Goal: Task Accomplishment & Management: Complete application form

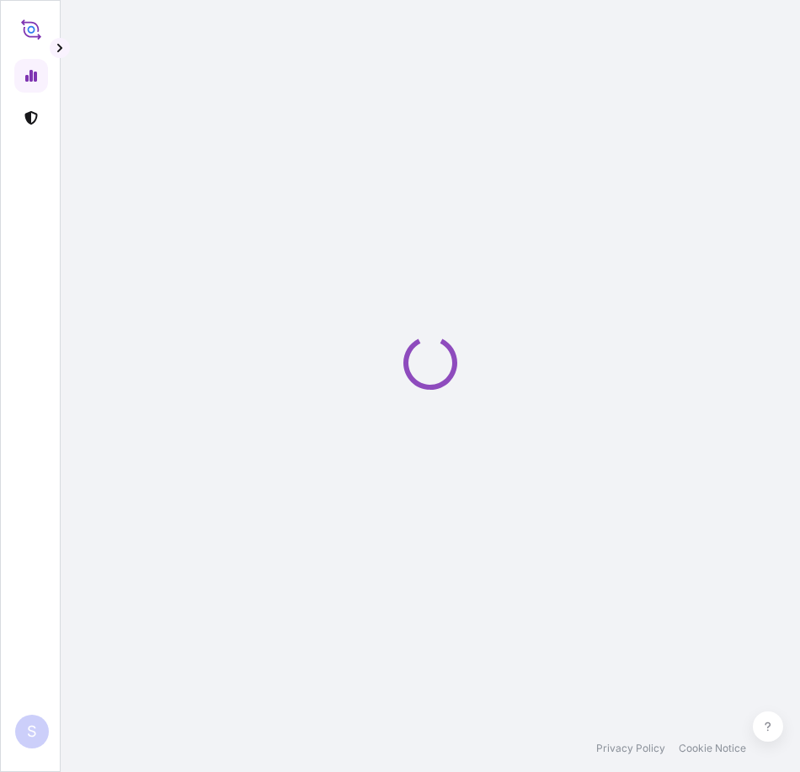
select select "2025"
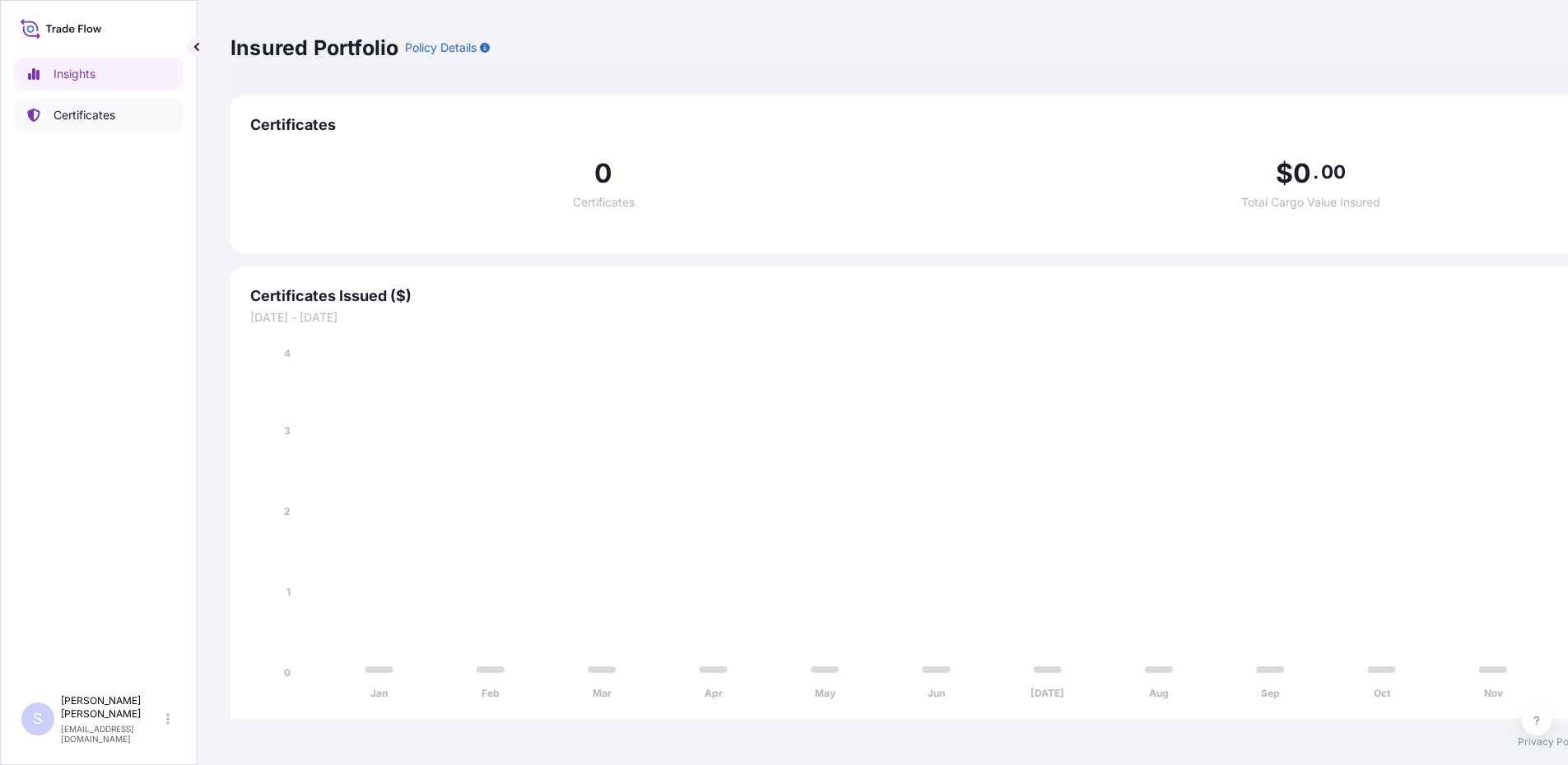
click at [97, 123] on link "Certificates" at bounding box center [98, 115] width 169 height 33
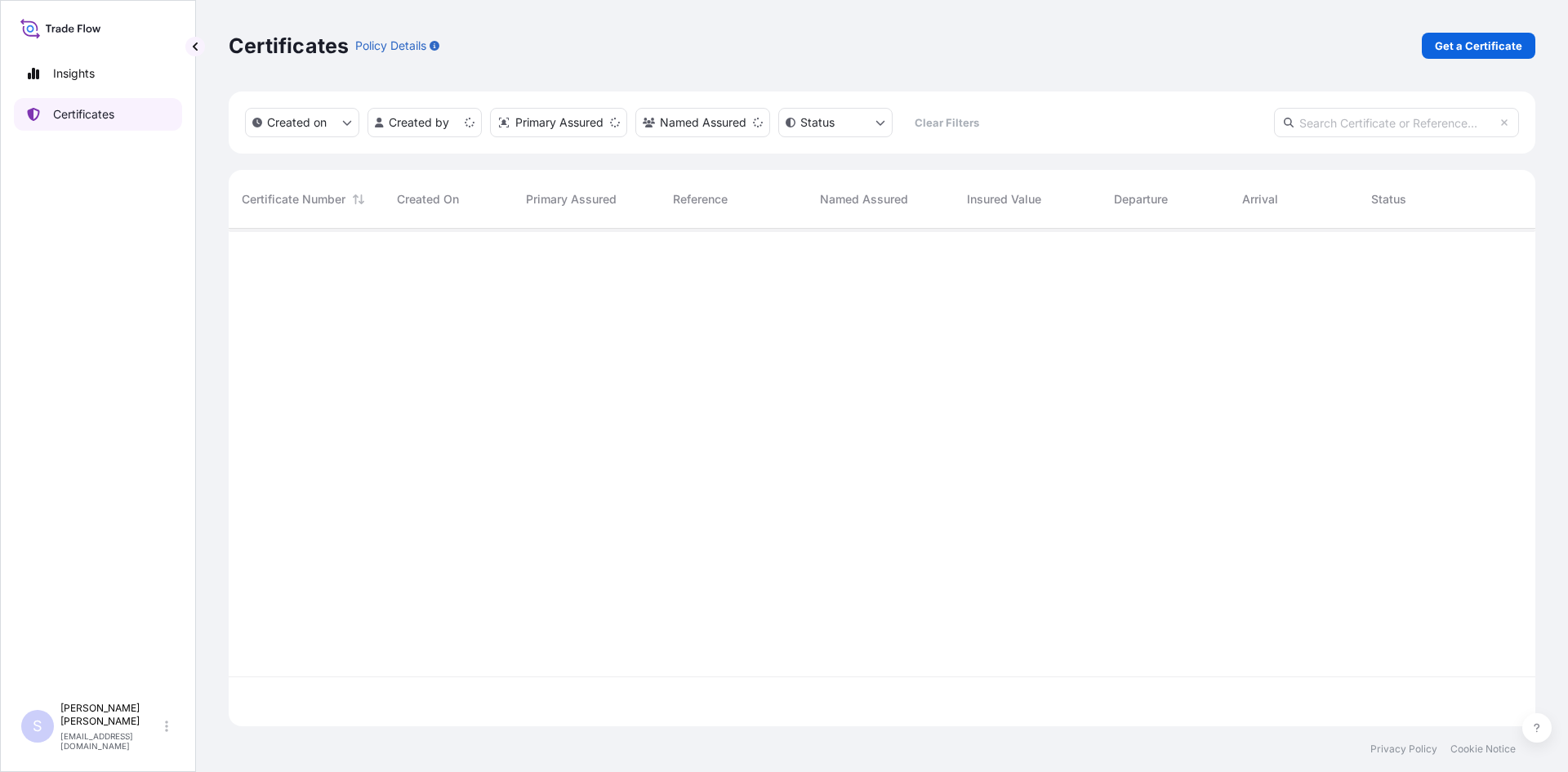
scroll to position [494, 1295]
click at [775, 58] on link "Get a Certificate" at bounding box center [1478, 46] width 113 height 26
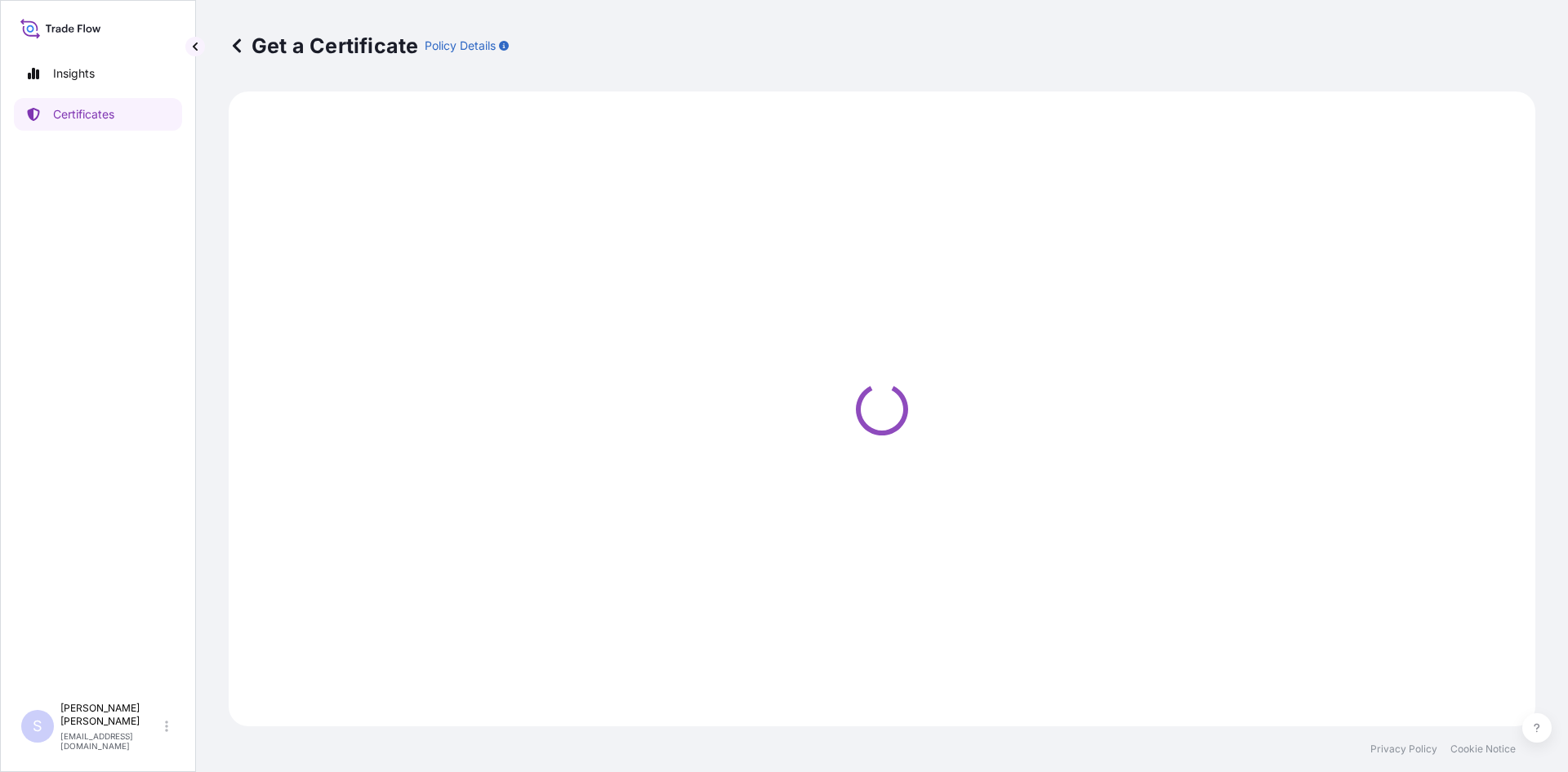
select select "Road / [GEOGRAPHIC_DATA]"
select select "Sea"
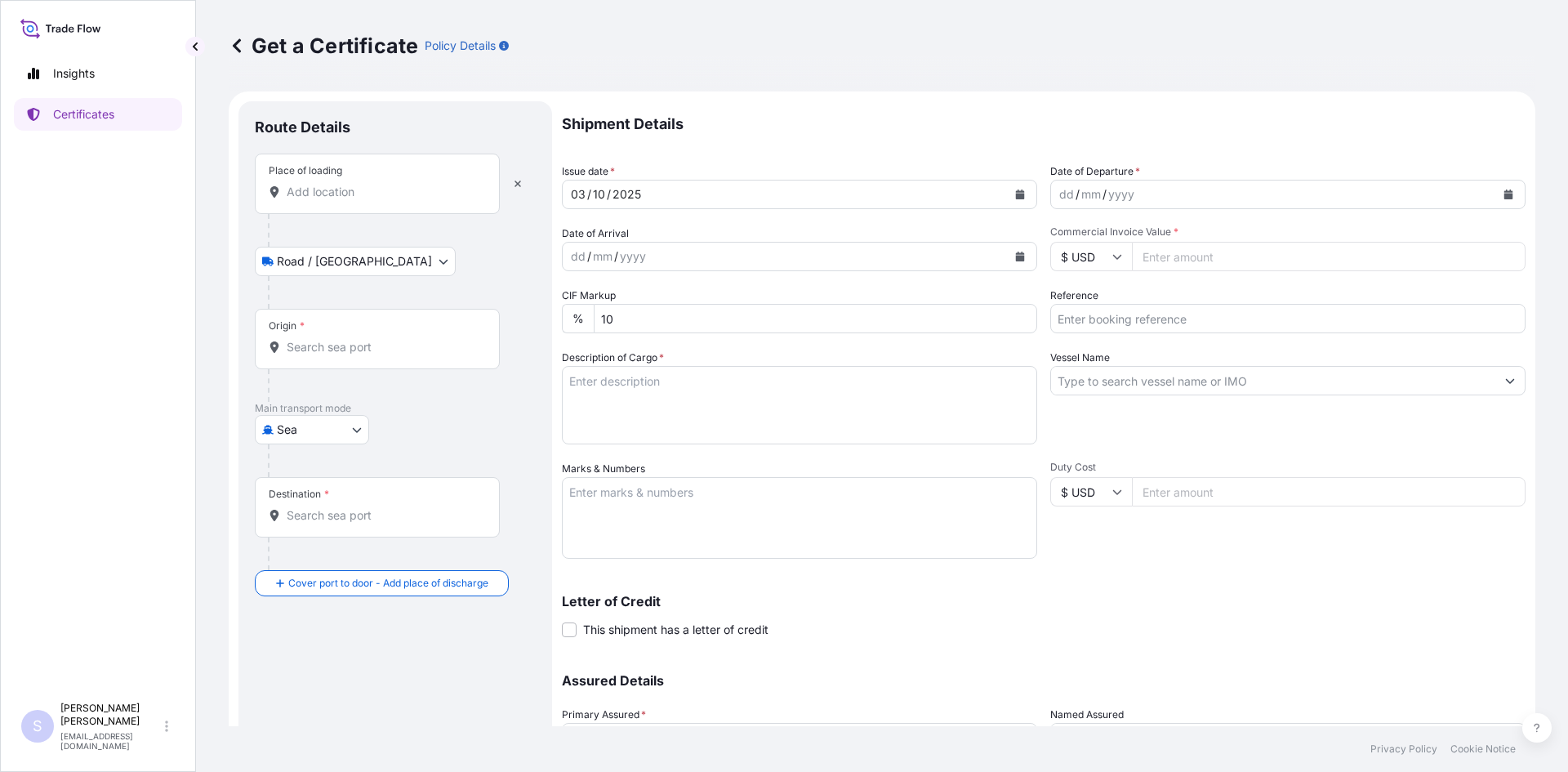
click at [371, 206] on div "Place of loading" at bounding box center [377, 183] width 245 height 60
click at [371, 200] on input "Place of loading" at bounding box center [383, 191] width 193 height 16
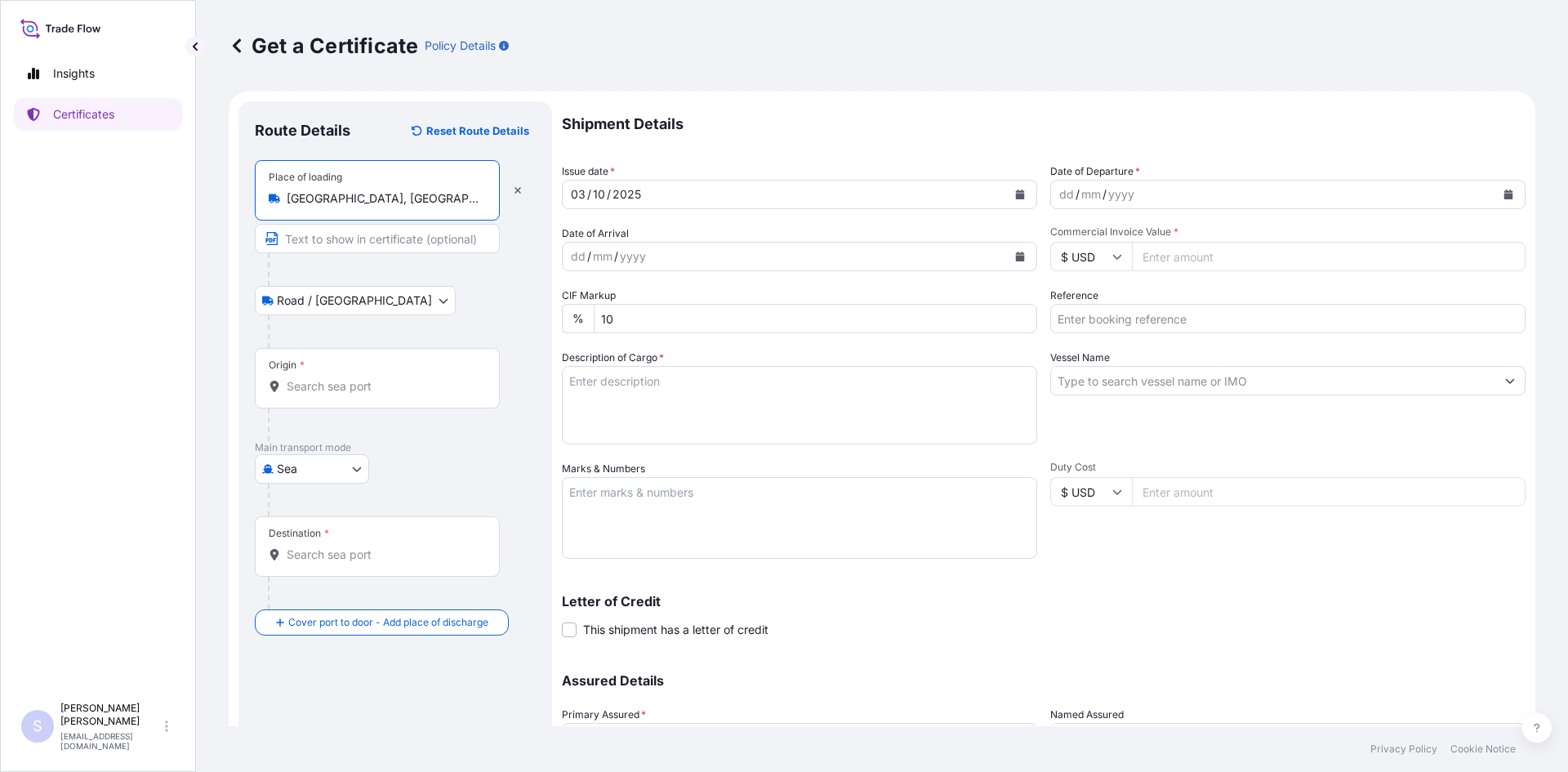
type input "[GEOGRAPHIC_DATA], [GEOGRAPHIC_DATA], [GEOGRAPHIC_DATA]"
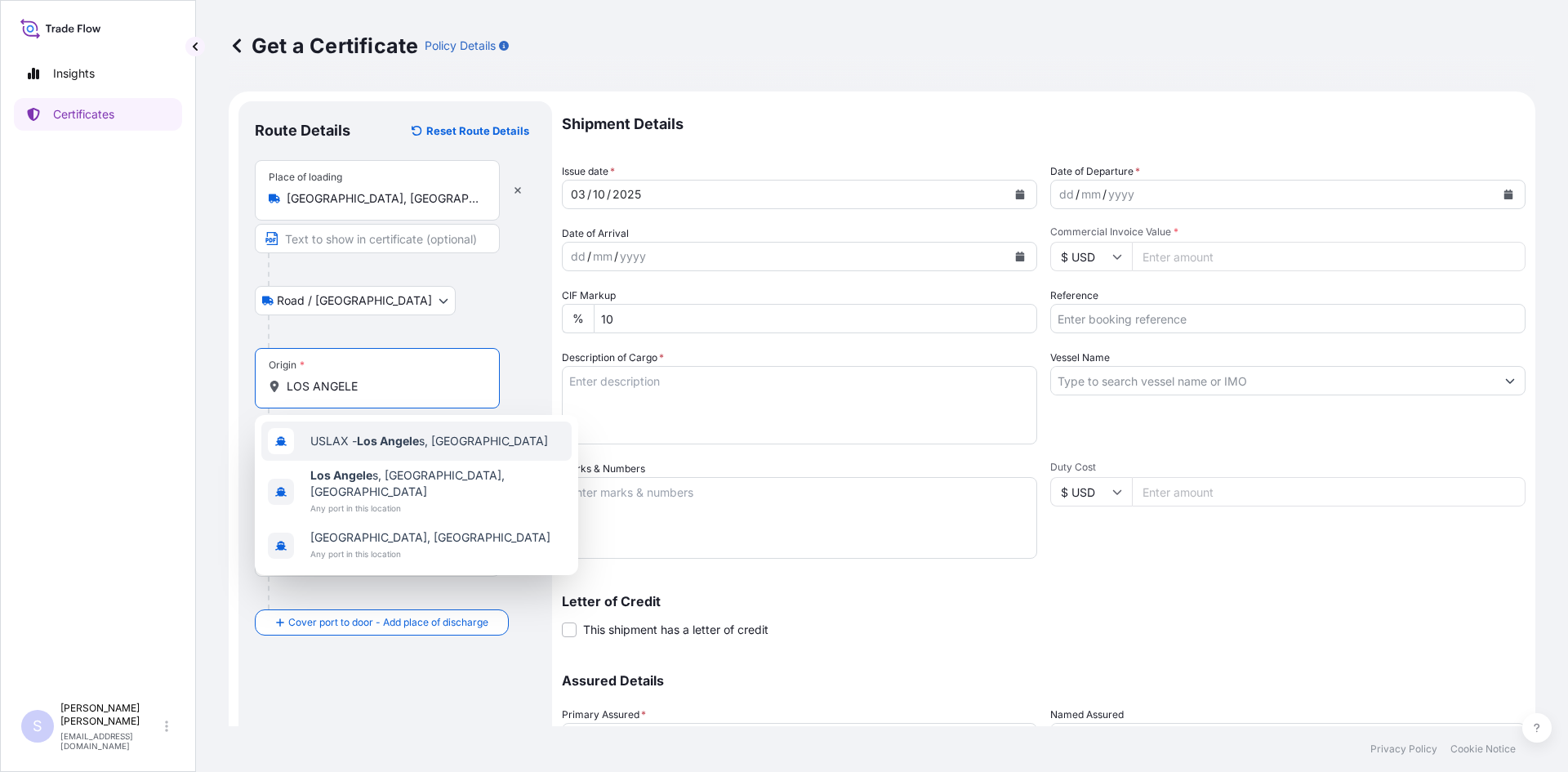
click at [382, 424] on div "USLAX - Los Angele s, [GEOGRAPHIC_DATA]" at bounding box center [416, 440] width 310 height 39
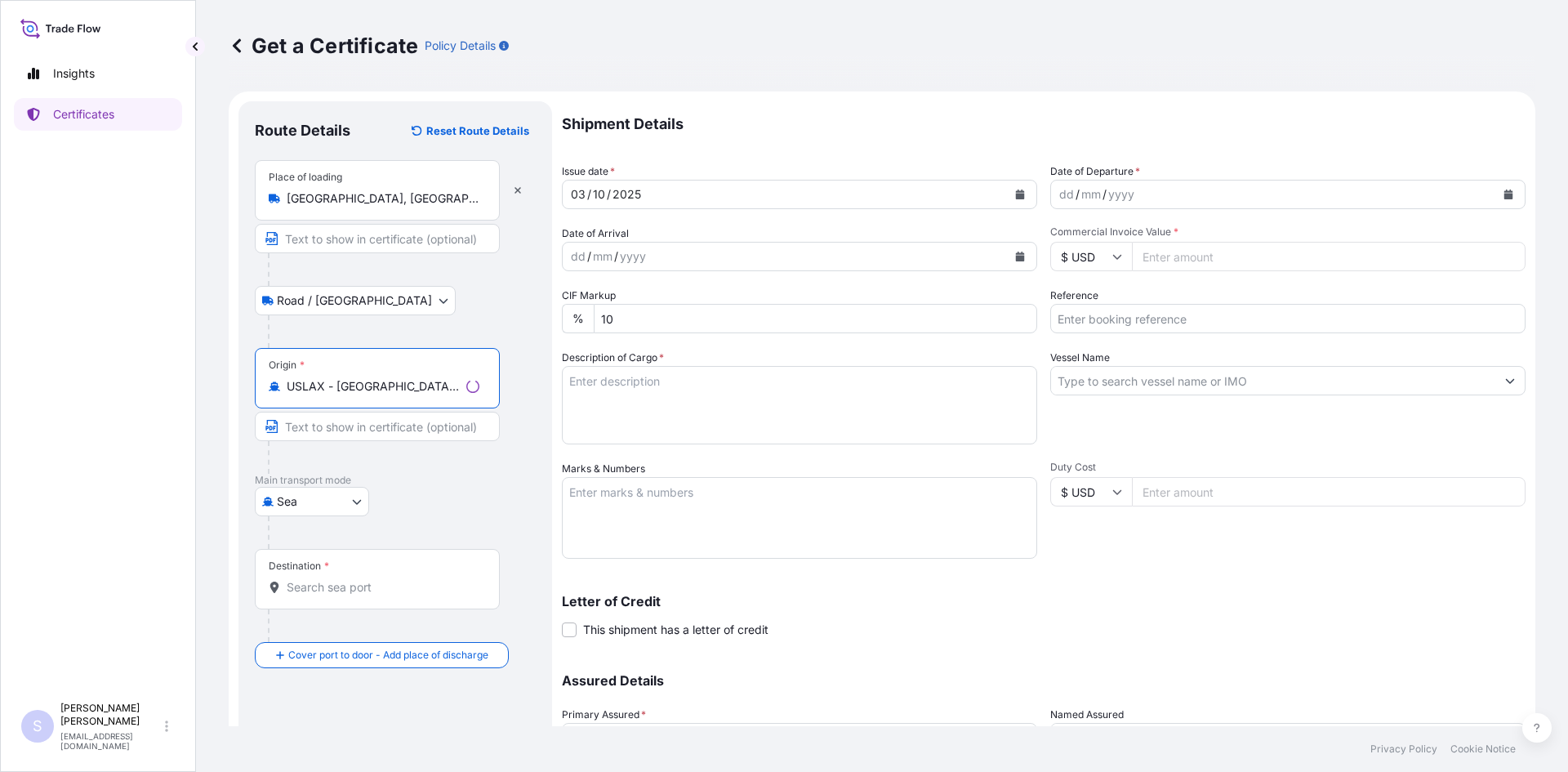
type input "USLAX - [GEOGRAPHIC_DATA], [GEOGRAPHIC_DATA]"
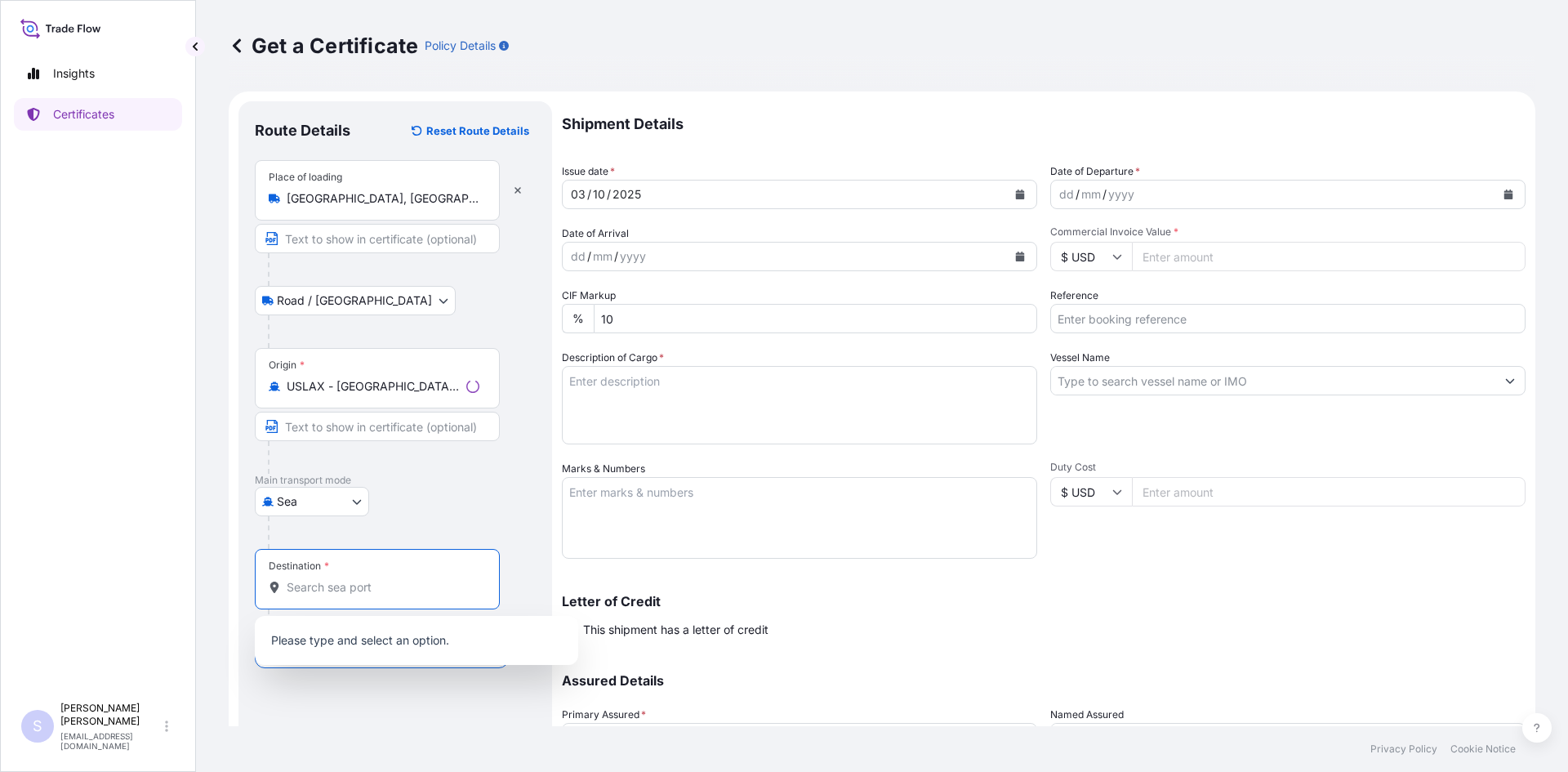
click at [326, 590] on input "Destination *" at bounding box center [383, 587] width 193 height 16
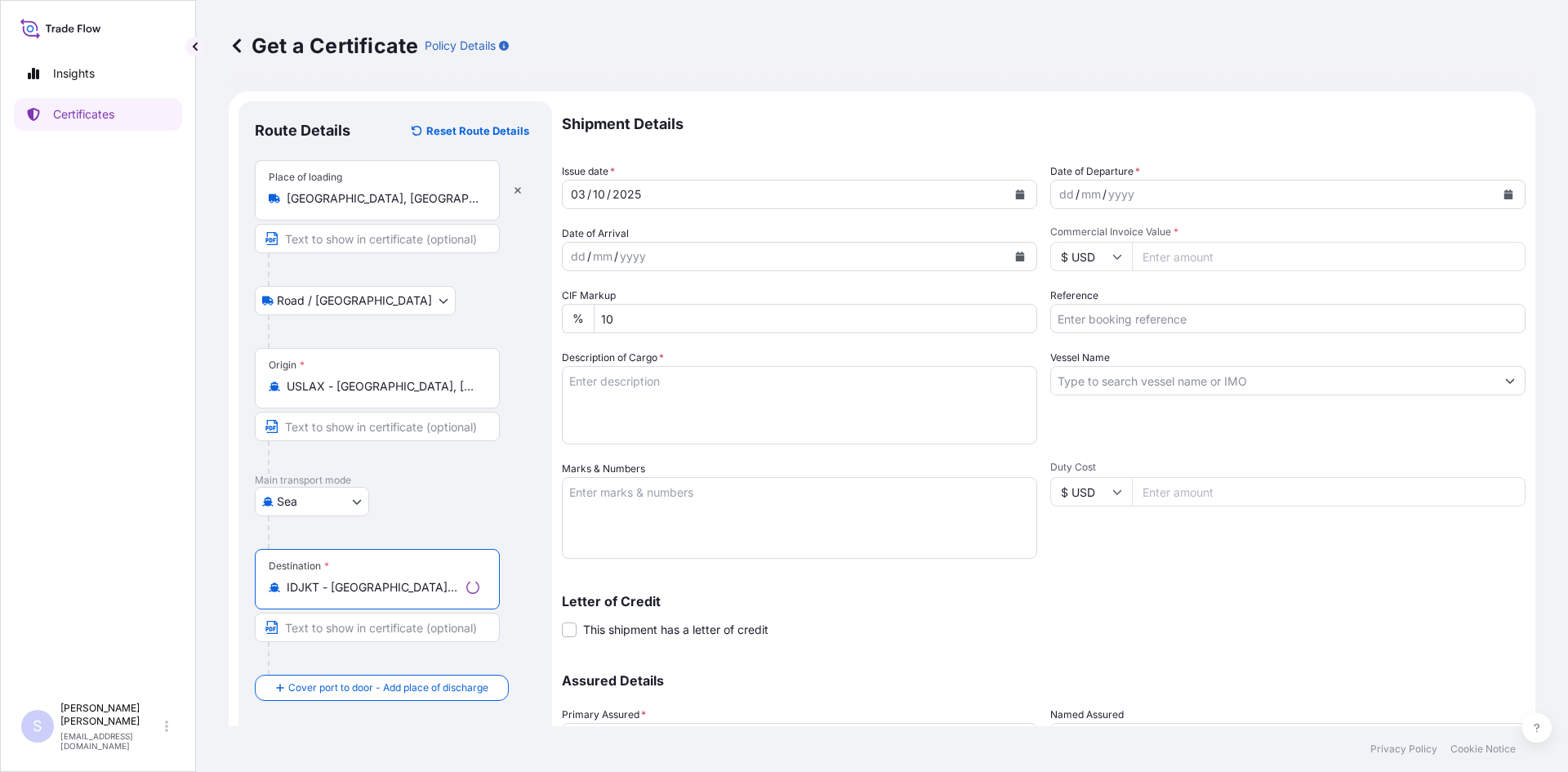
type input "IDJKT - [GEOGRAPHIC_DATA], [GEOGRAPHIC_DATA], [GEOGRAPHIC_DATA]"
click at [775, 193] on div "dd / mm / yyyy" at bounding box center [1273, 194] width 444 height 29
click at [775, 193] on icon "Calendar" at bounding box center [1508, 194] width 10 height 10
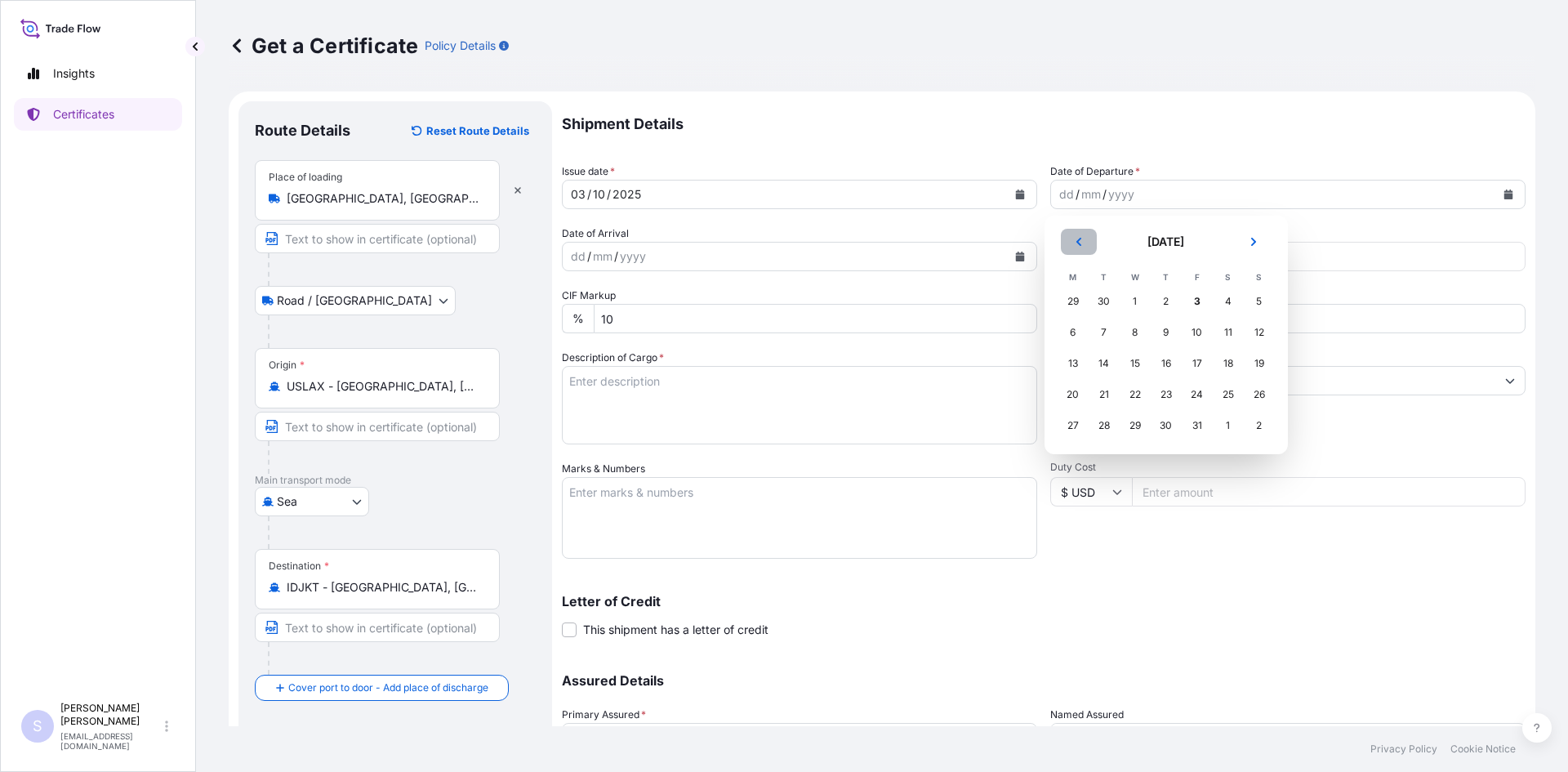
click at [775, 243] on button "Previous" at bounding box center [1078, 241] width 36 height 26
click at [775, 395] on div "22" at bounding box center [1072, 395] width 29 height 29
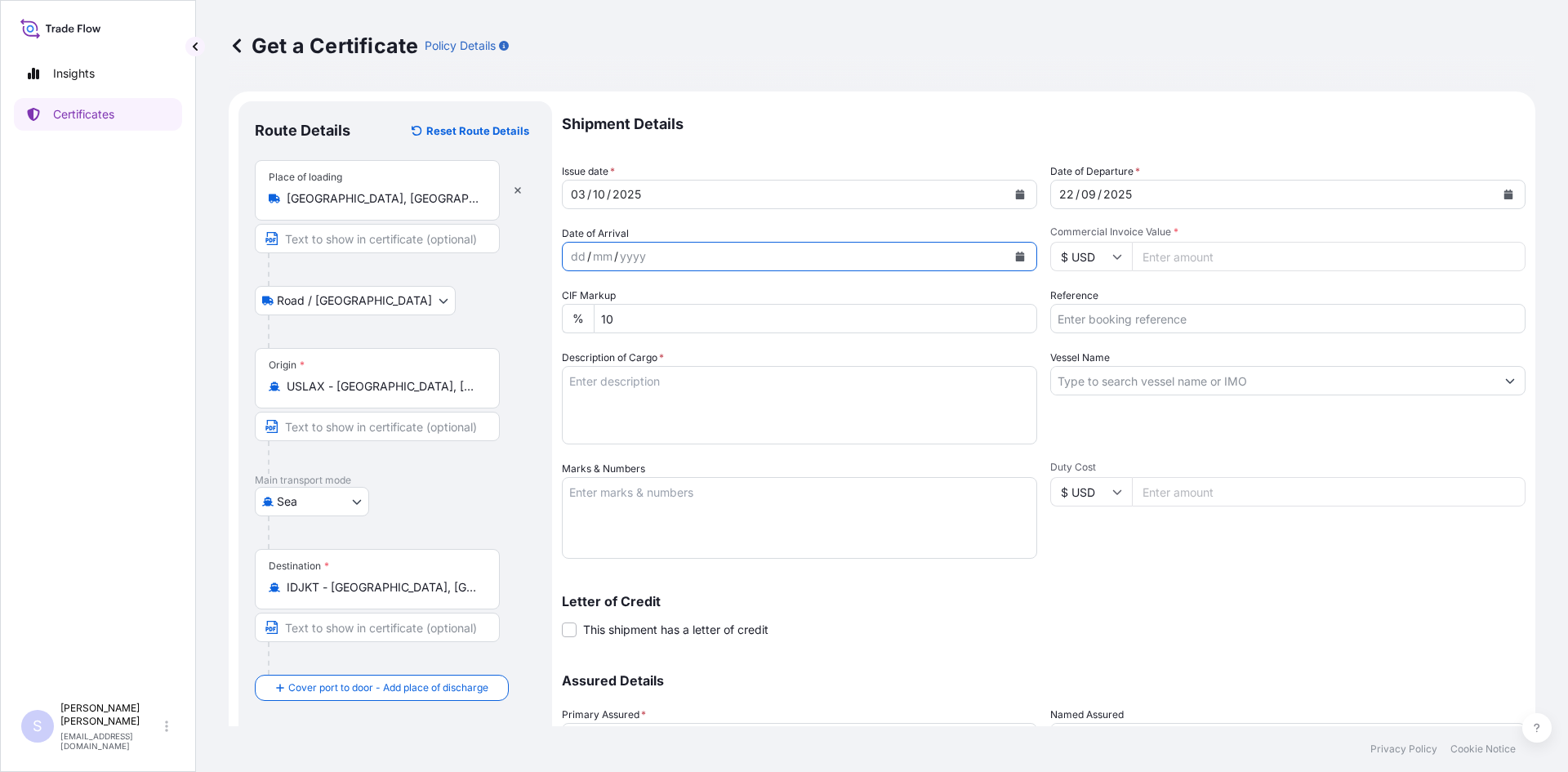
click at [775, 244] on button "Calendar" at bounding box center [1019, 256] width 26 height 26
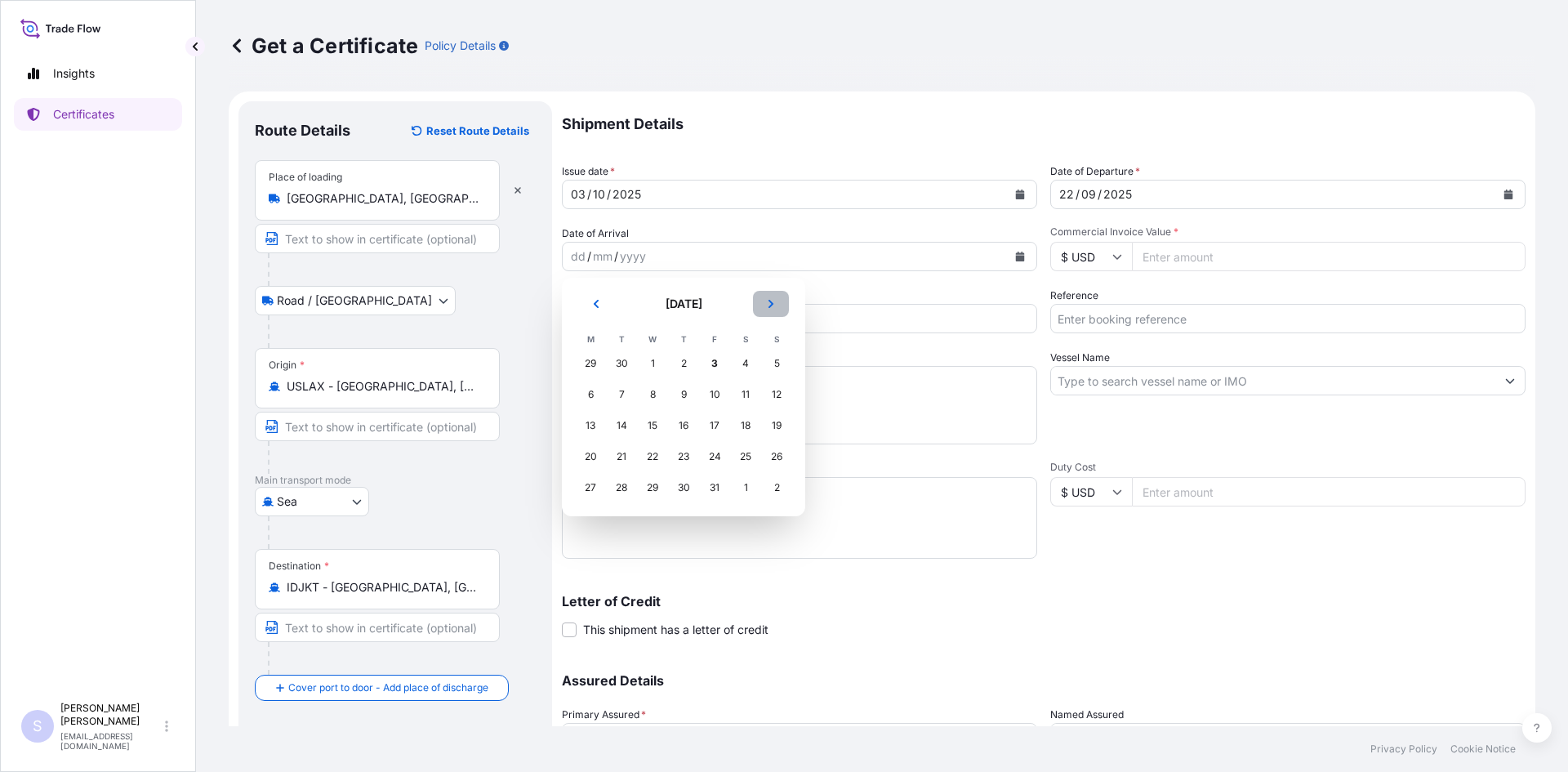
click at [772, 300] on icon "Next" at bounding box center [771, 304] width 10 height 10
click at [743, 365] on div "1" at bounding box center [746, 364] width 29 height 29
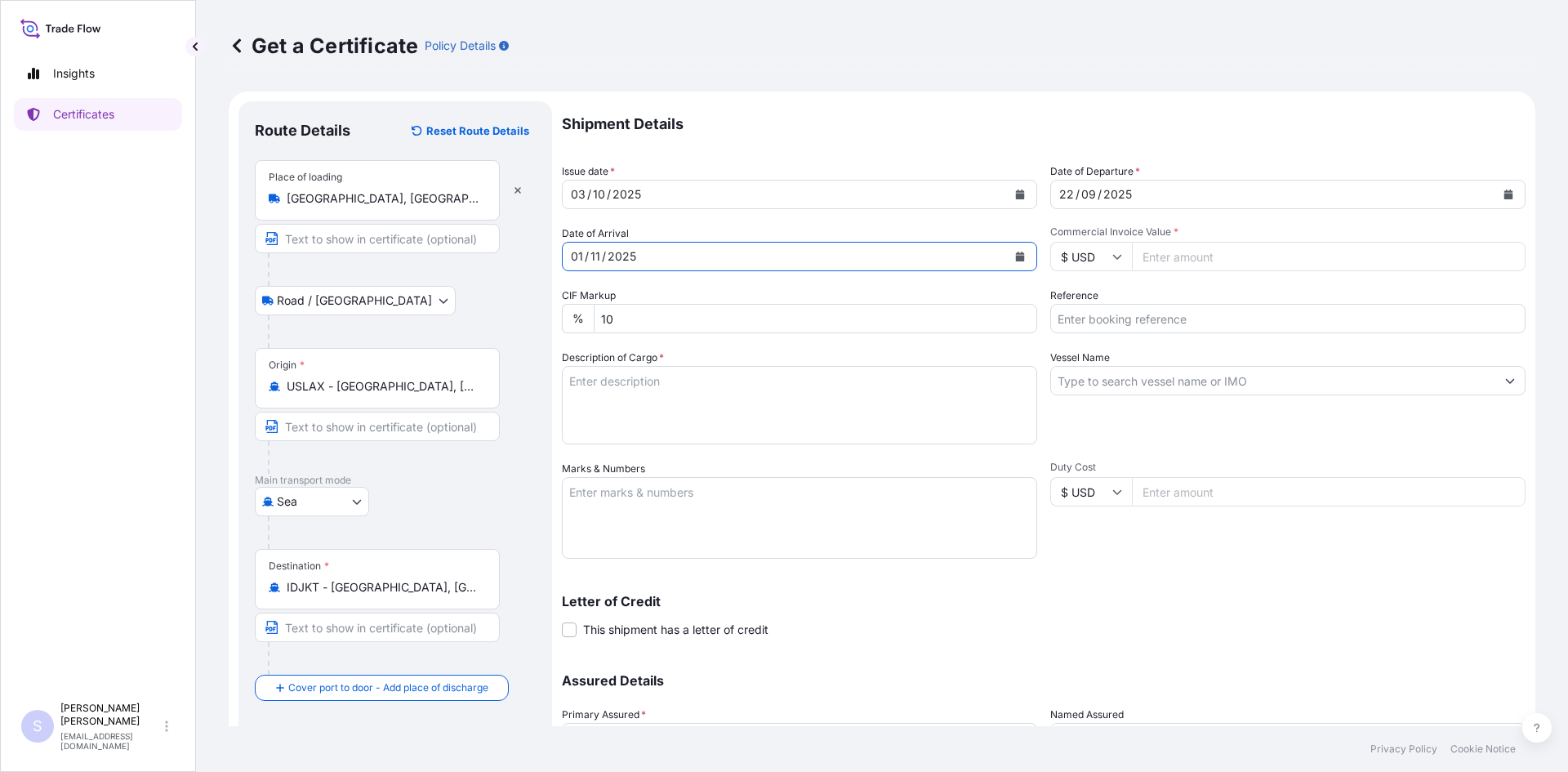
click at [775, 264] on input "Commercial Invoice Value *" at bounding box center [1328, 256] width 394 height 29
type input "24500"
type input "2570973"
click at [716, 389] on textarea "Description of Cargo *" at bounding box center [799, 404] width 475 height 79
type textarea "700 BAGS KRYSTAR 300 CRYSTALLINE FRUCTOSE"
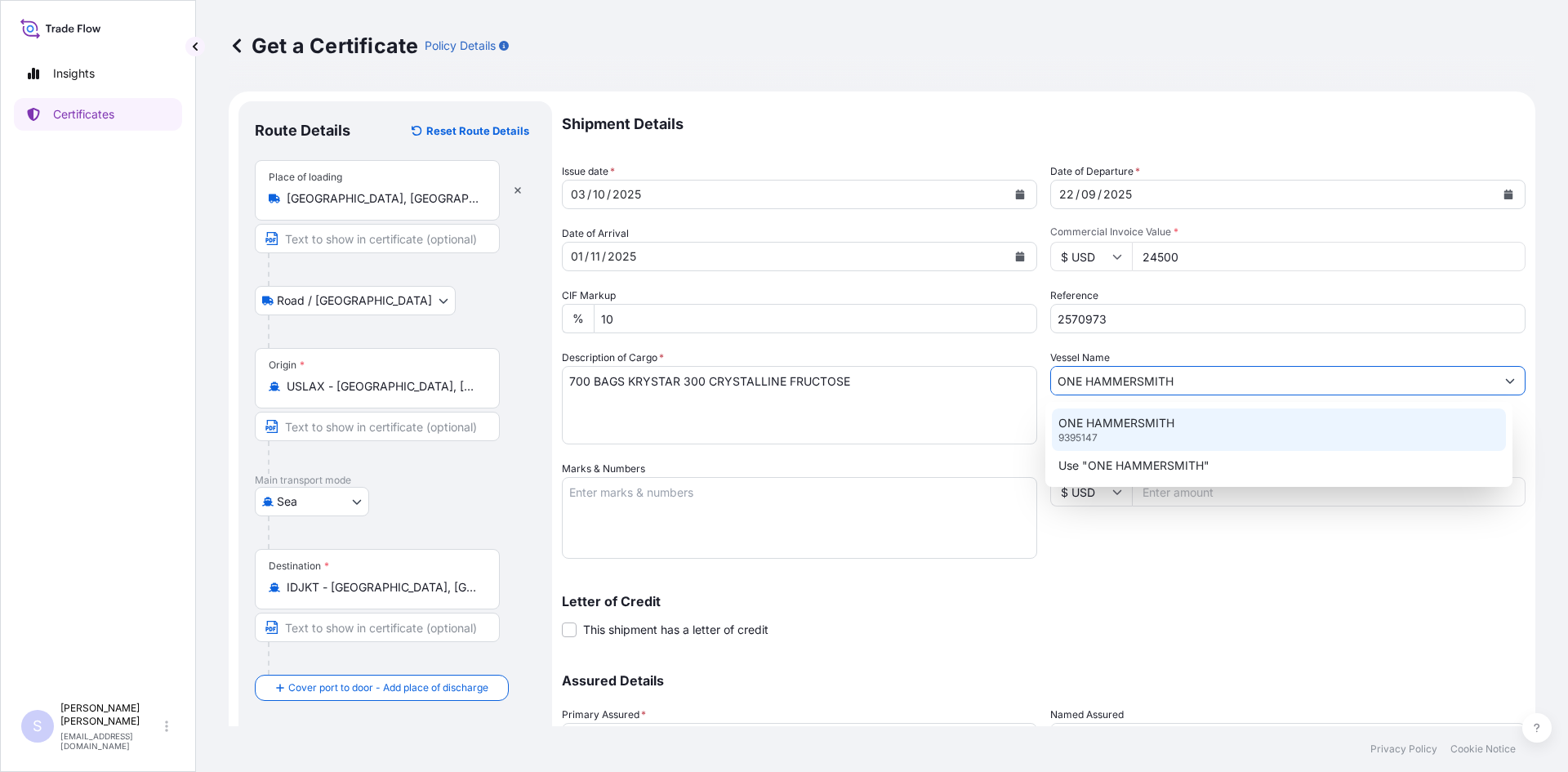
click at [775, 416] on p "ONE HAMMERSMITH" at bounding box center [1116, 423] width 116 height 16
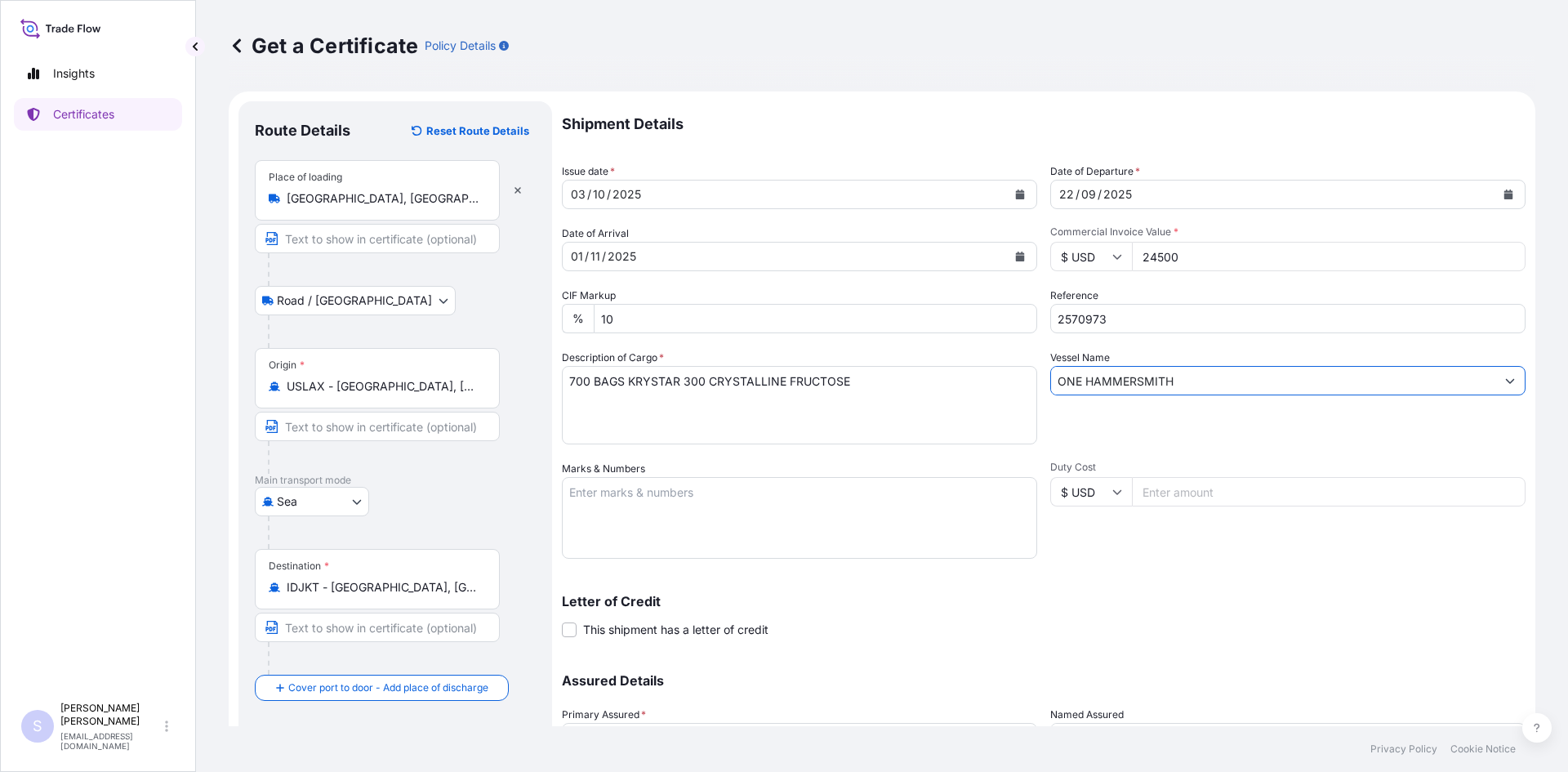
type input "ONE HAMMERSMITH"
click at [711, 515] on textarea "Marks & Numbers" at bounding box center [799, 518] width 475 height 81
type textarea "TEMU5199800 0120253"
drag, startPoint x: 1136, startPoint y: 570, endPoint x: 1073, endPoint y: 583, distance: 64.3
click at [775, 571] on div "Shipment Details Issue date * [DATE] Date of Departure * [DATE] Date of Arrival…" at bounding box center [1043, 459] width 964 height 716
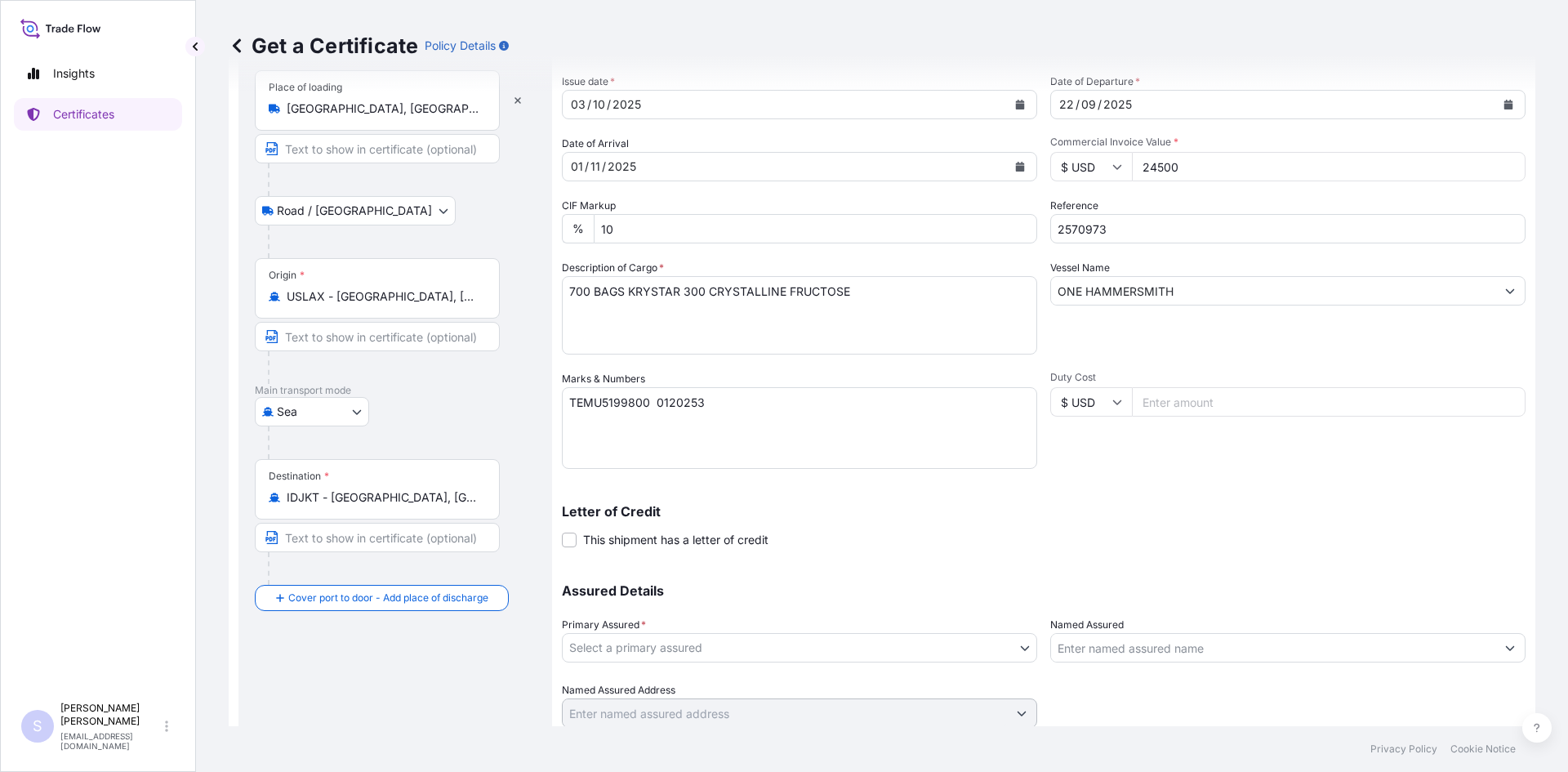
scroll to position [147, 0]
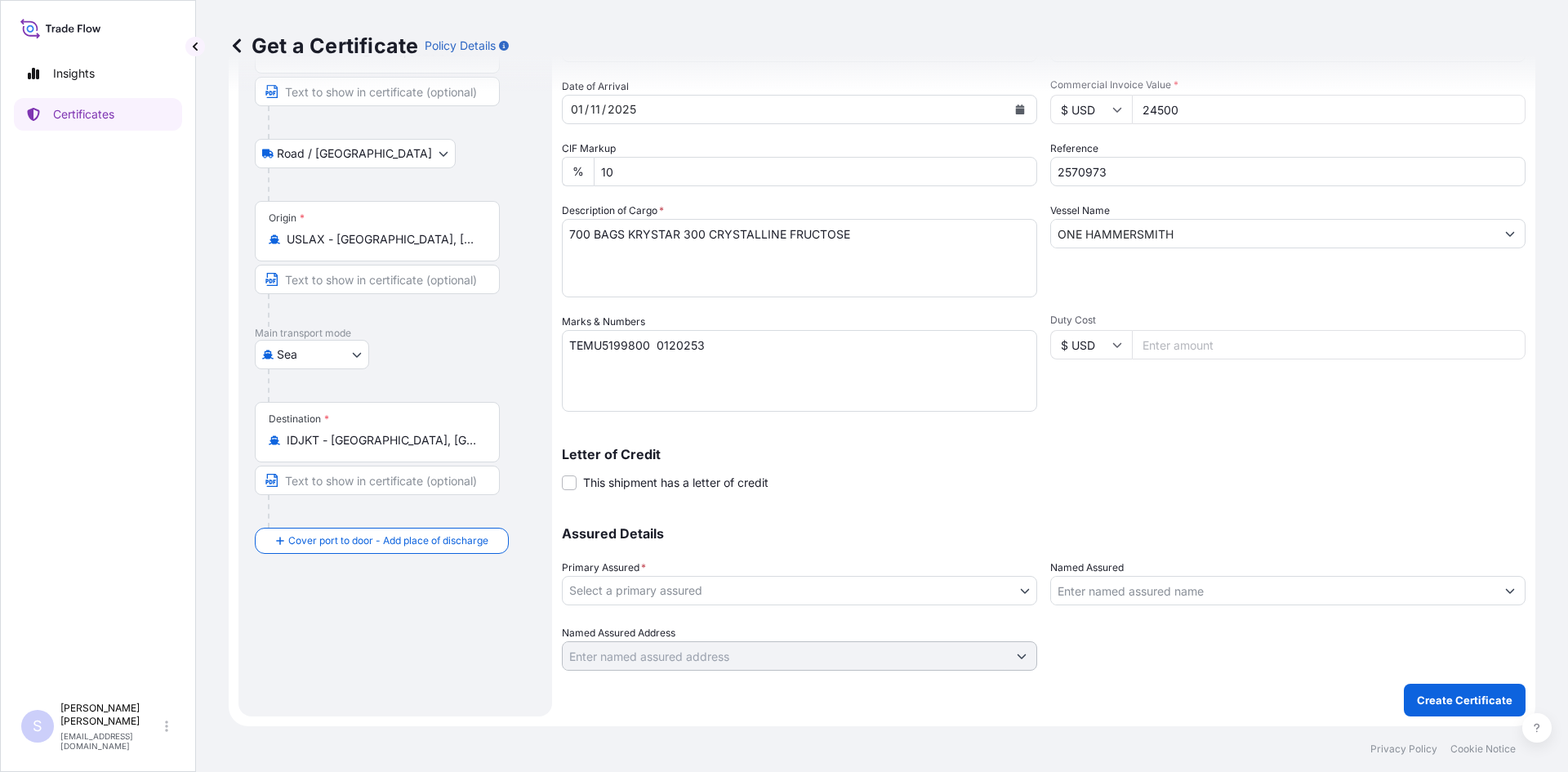
click at [775, 606] on div "Assured Details Primary Assured * Select a primary assured [PERSON_NAME] & [PER…" at bounding box center [1043, 589] width 964 height 163
click at [775, 605] on div "Assured Details Primary Assured * Select a primary assured [PERSON_NAME] & [PER…" at bounding box center [1043, 589] width 964 height 163
click at [775, 591] on body "Insights Certificates S [PERSON_NAME] [EMAIL_ADDRESS][DOMAIN_NAME] Get a Certif…" at bounding box center [784, 386] width 1568 height 772
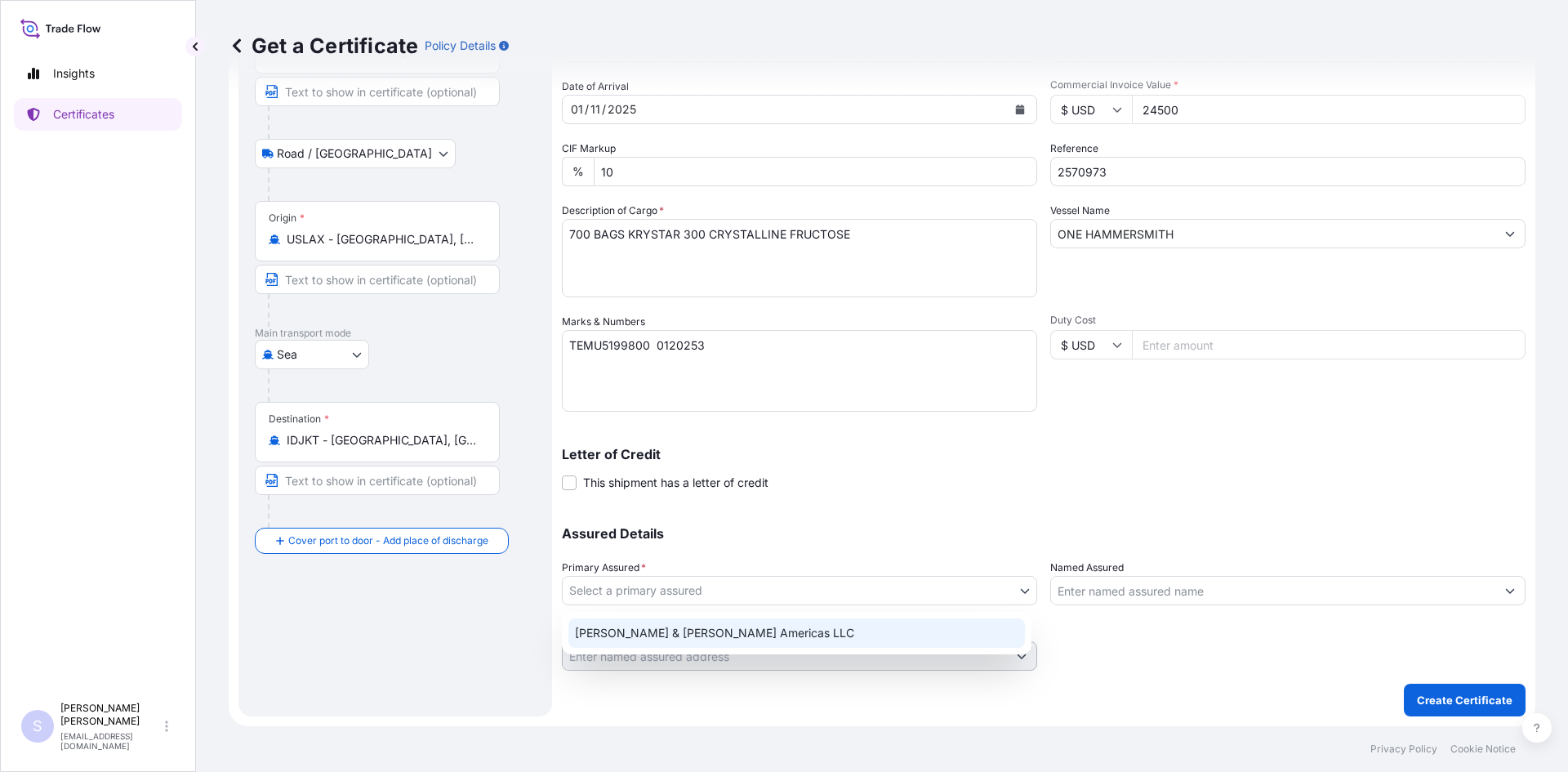
click at [752, 634] on div "[PERSON_NAME] & [PERSON_NAME] Americas LLC" at bounding box center [796, 632] width 457 height 29
select select "31658"
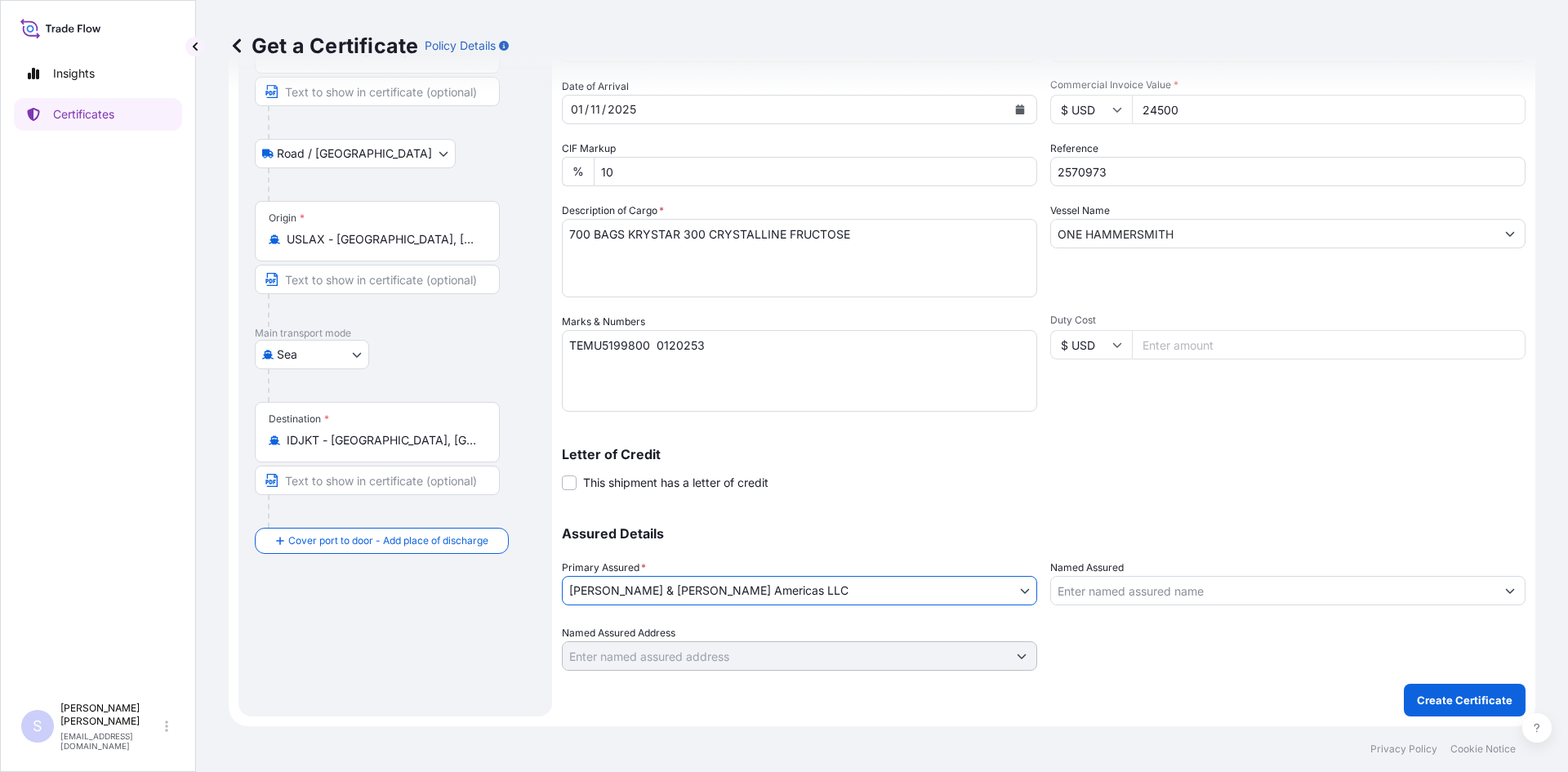
click at [775, 601] on input "Named Assured" at bounding box center [1273, 591] width 444 height 29
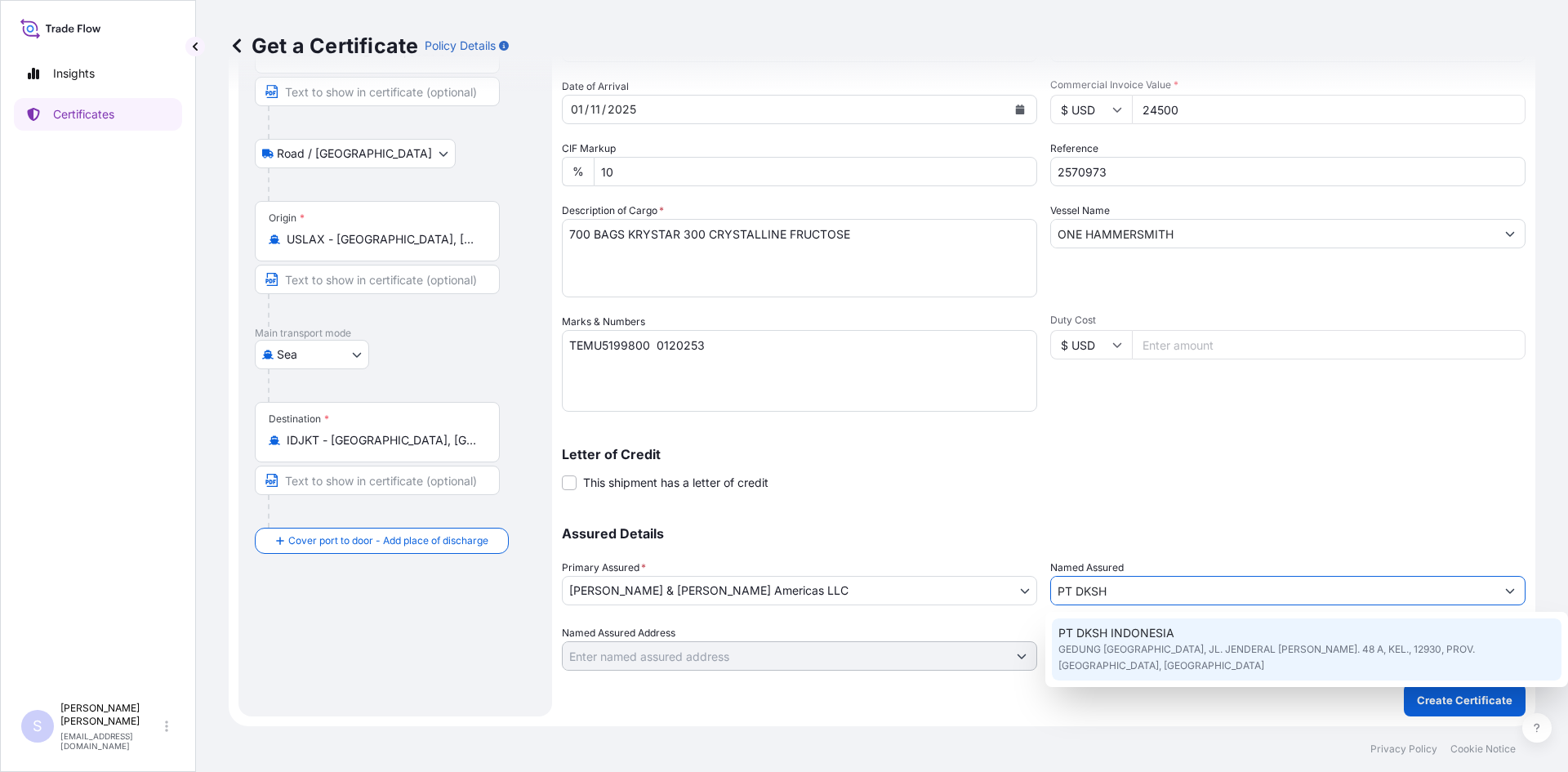
click at [775, 652] on span "GEDUNG [GEOGRAPHIC_DATA], JL. JENDERAL [PERSON_NAME]. 48 A, KEL., 12930, PROV. …" at bounding box center [1306, 658] width 497 height 33
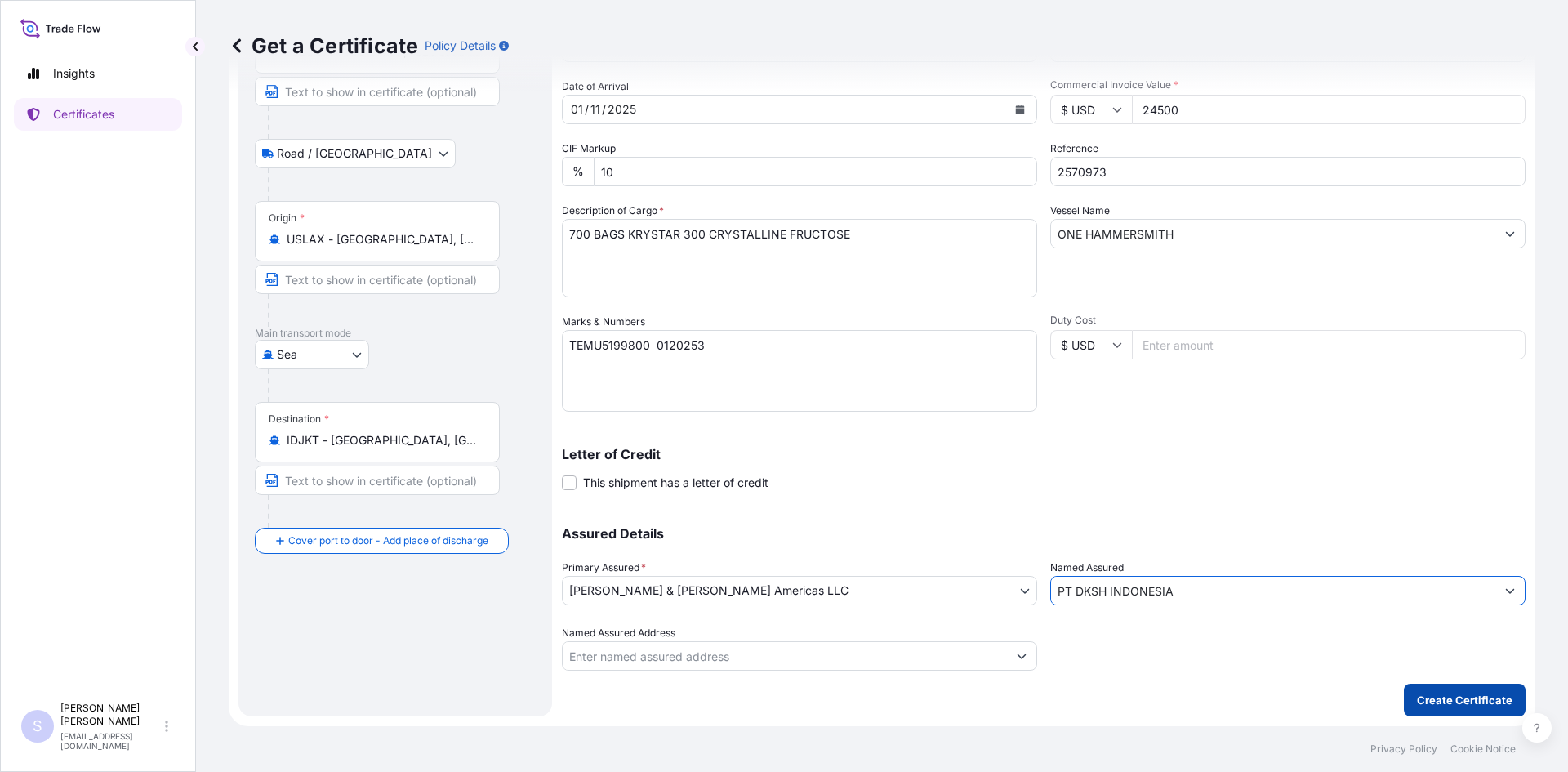
type input "PT DKSH INDONESIA"
click at [775, 705] on p "Create Certificate" at bounding box center [1464, 699] width 96 height 16
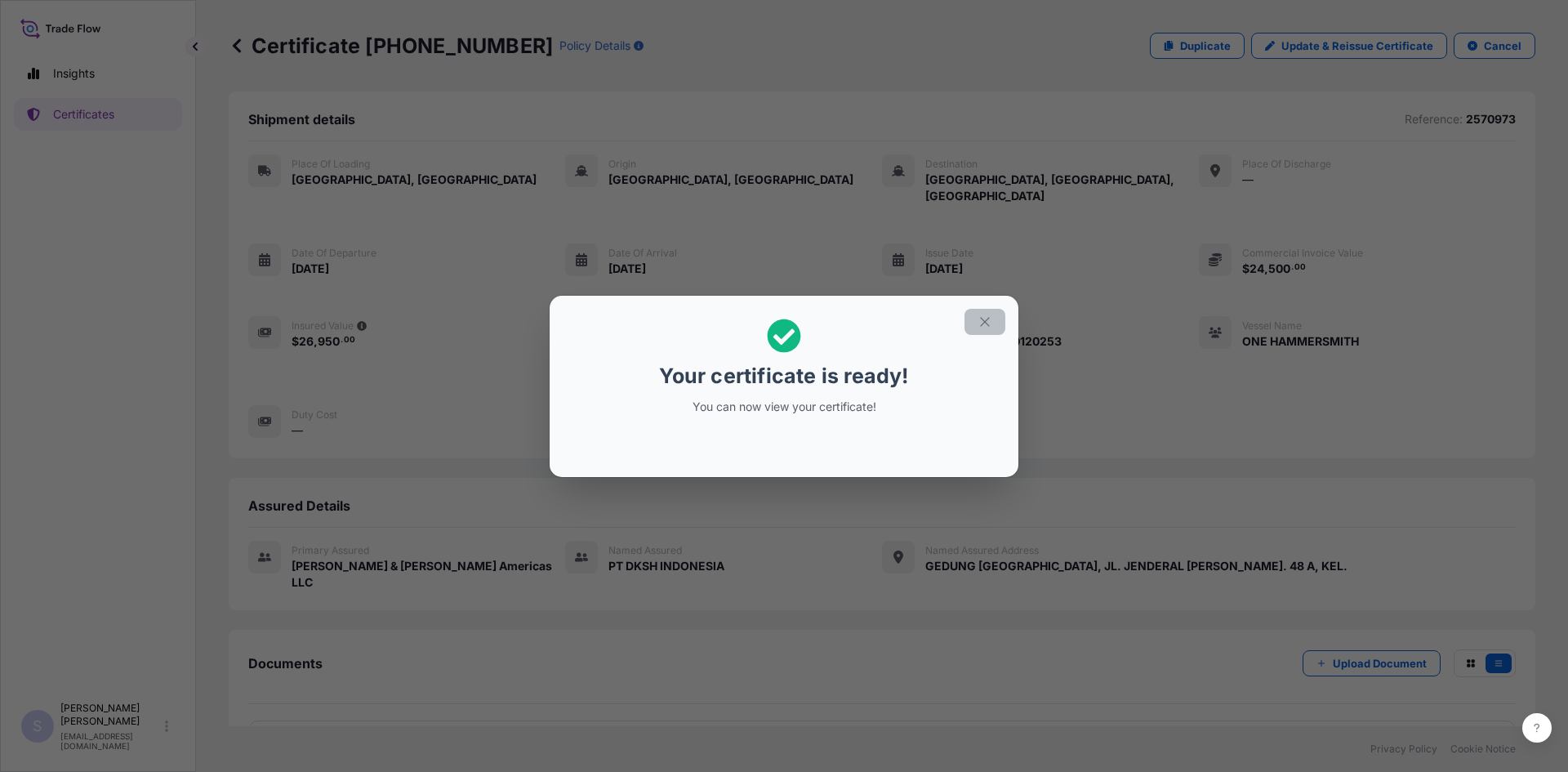
click at [775, 318] on icon "button" at bounding box center [983, 321] width 9 height 9
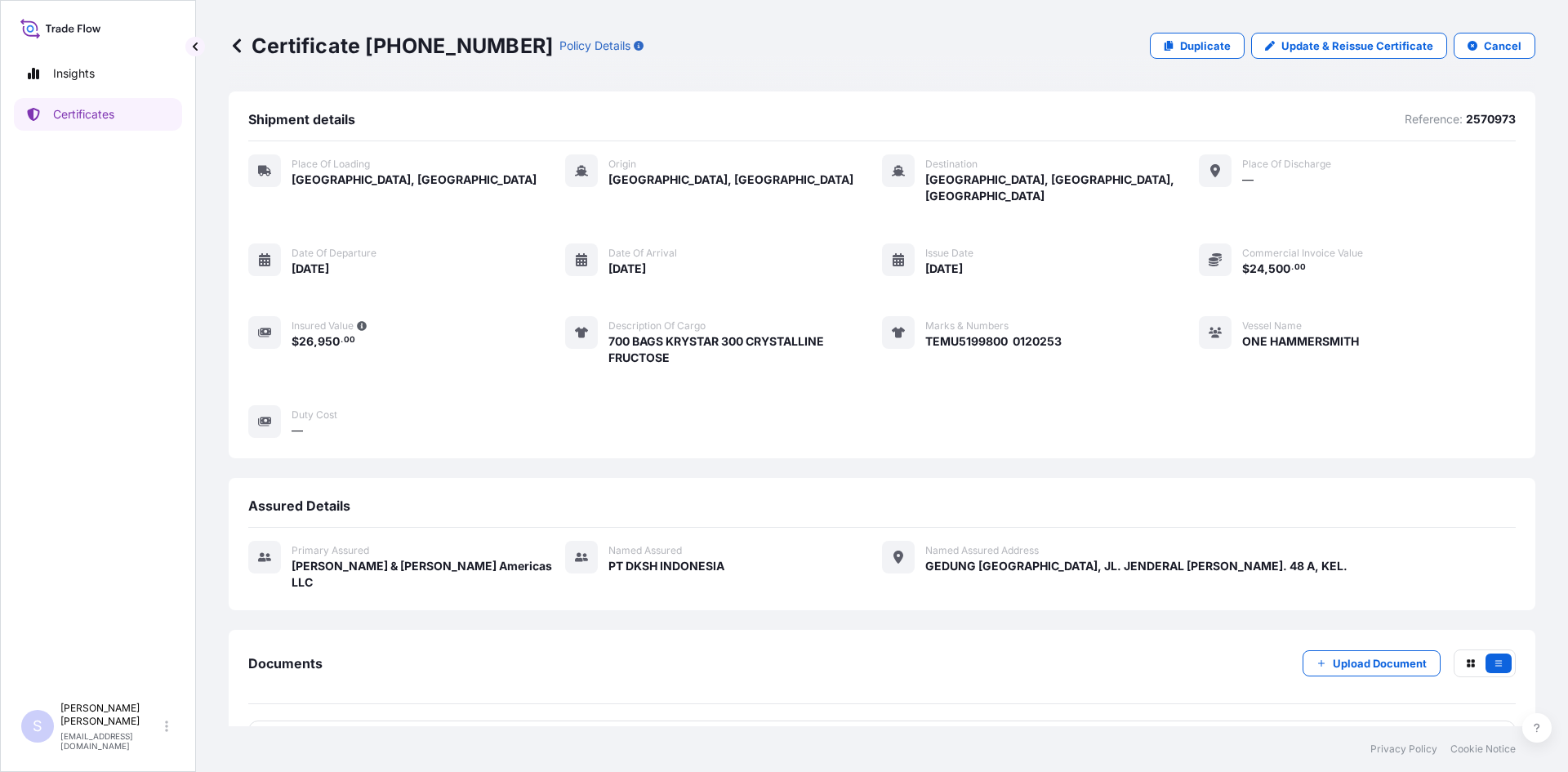
scroll to position [23, 0]
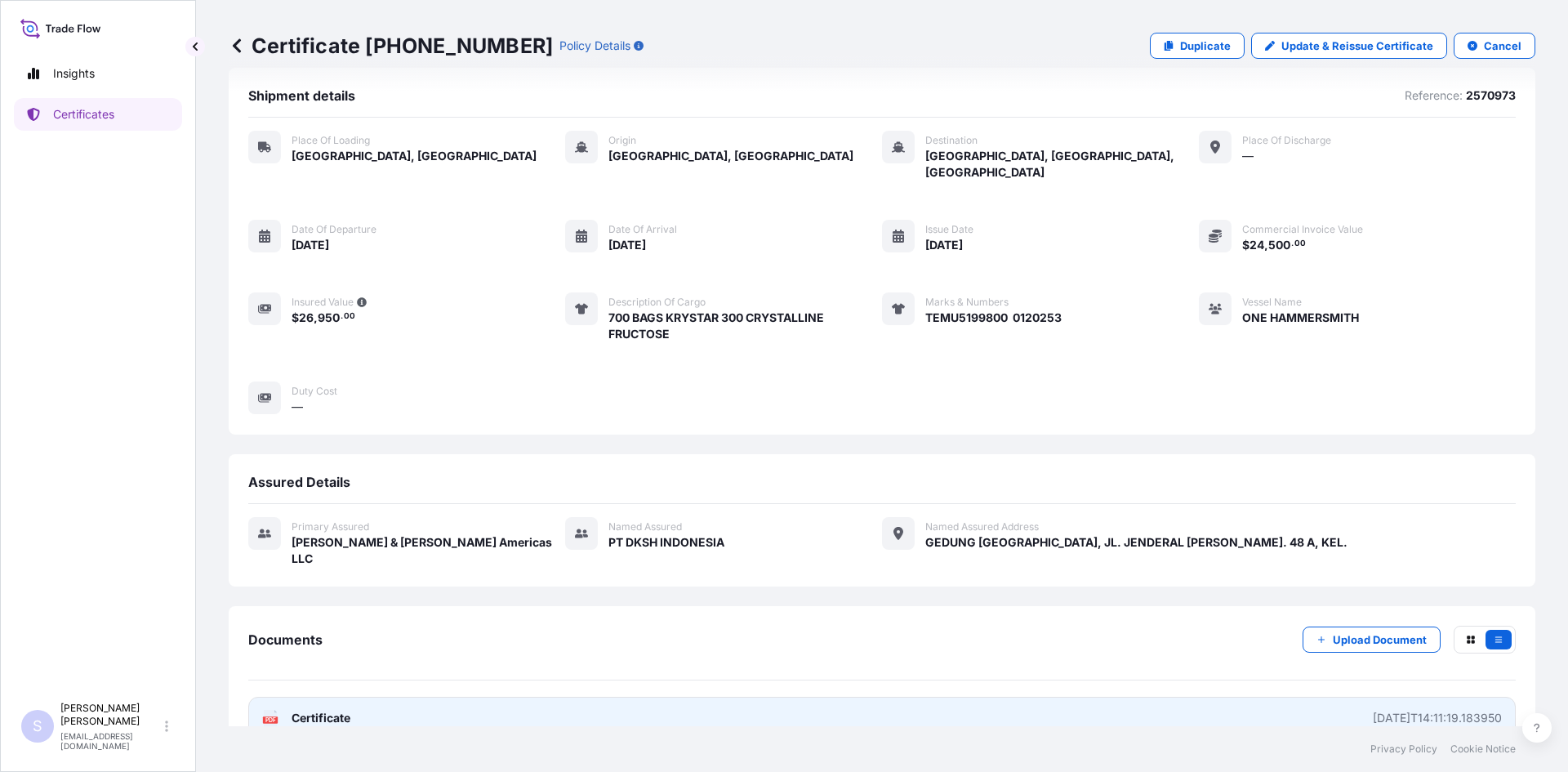
click at [282, 710] on div "PDF Certificate" at bounding box center [305, 718] width 88 height 16
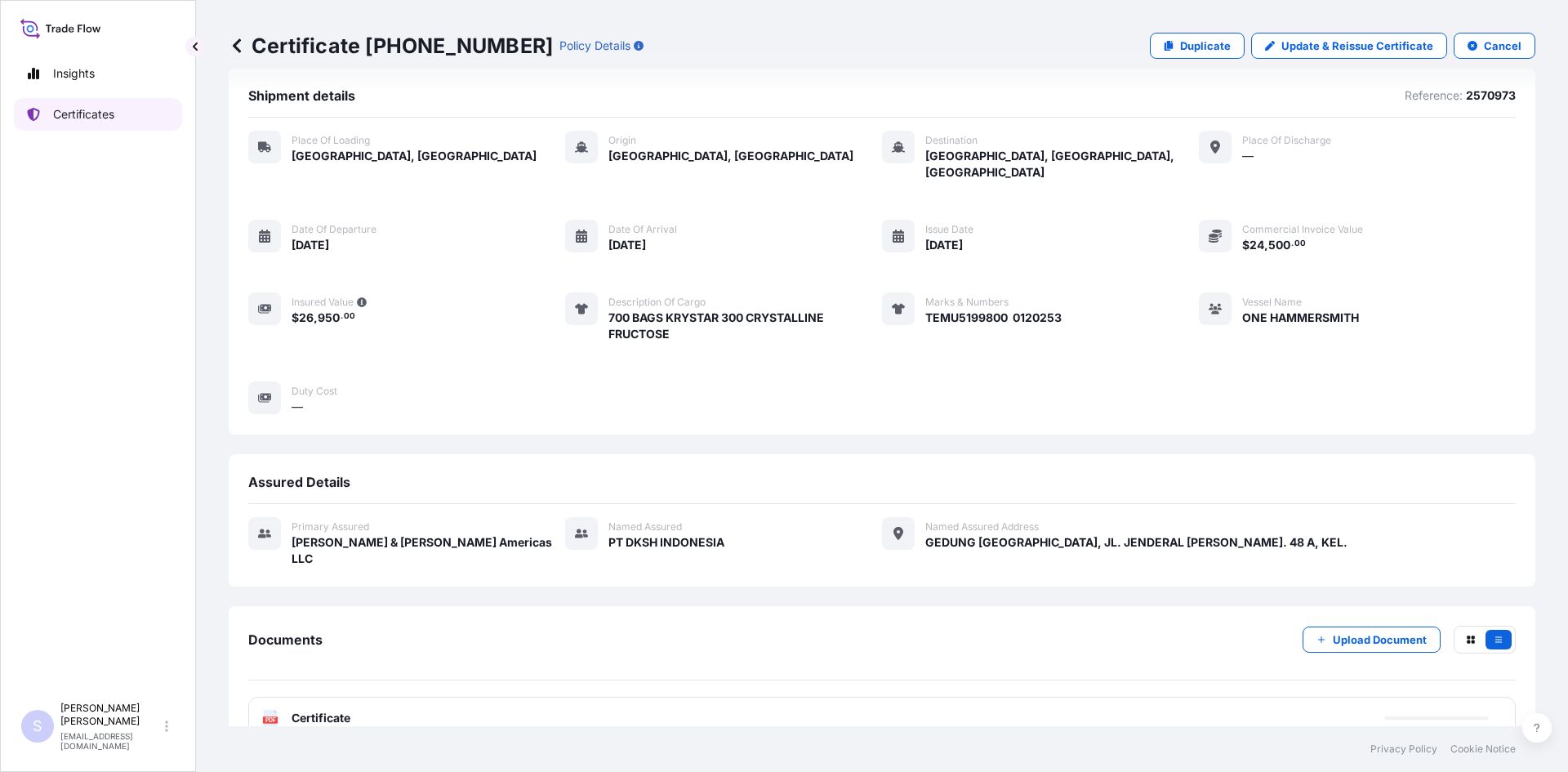
click at [91, 116] on p "Certificates" at bounding box center [83, 113] width 61 height 16
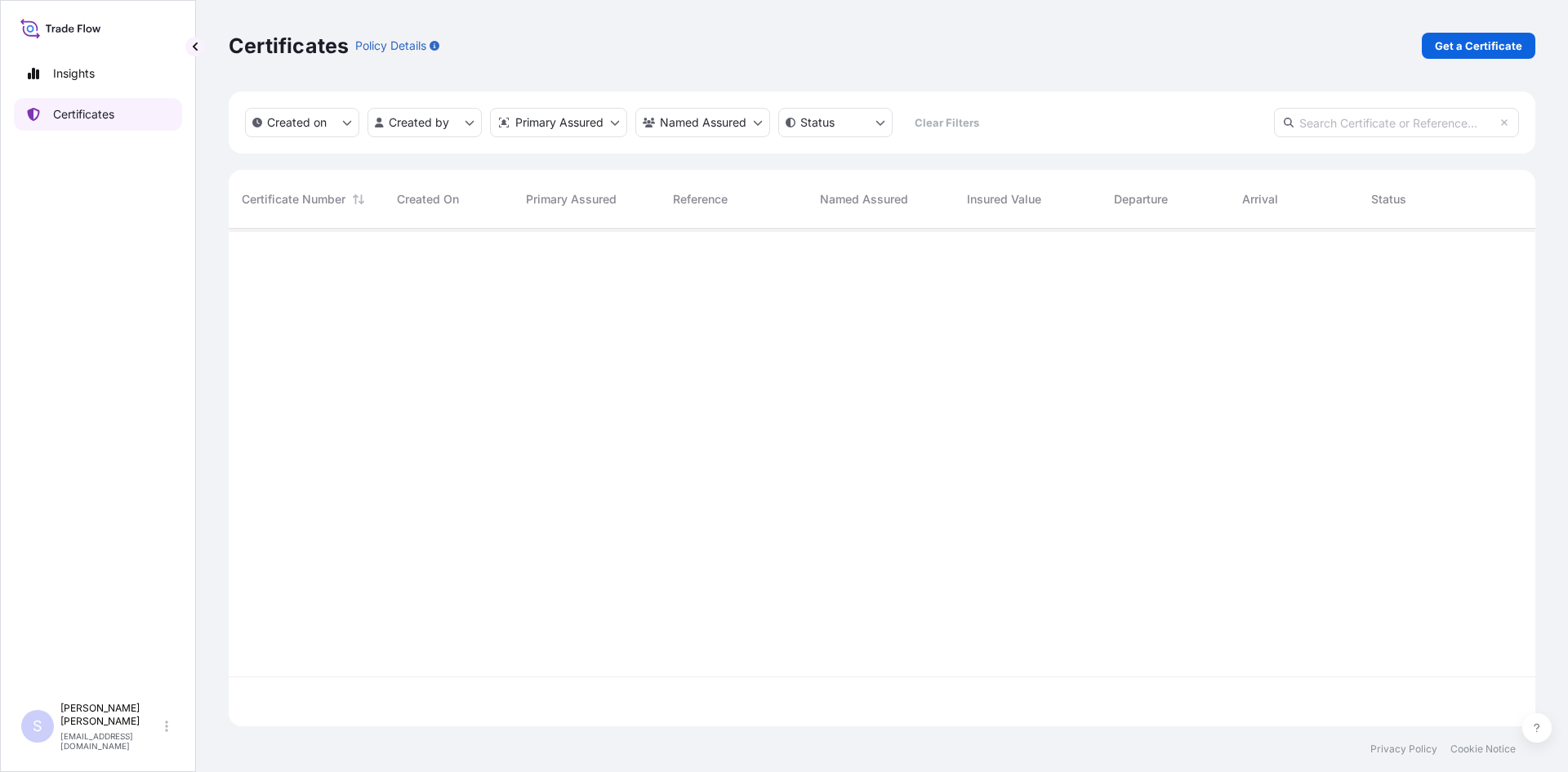
scroll to position [494, 1295]
click at [775, 51] on p "Get a Certificate" at bounding box center [1478, 46] width 87 height 16
select select "Road / [GEOGRAPHIC_DATA]"
select select "Sea"
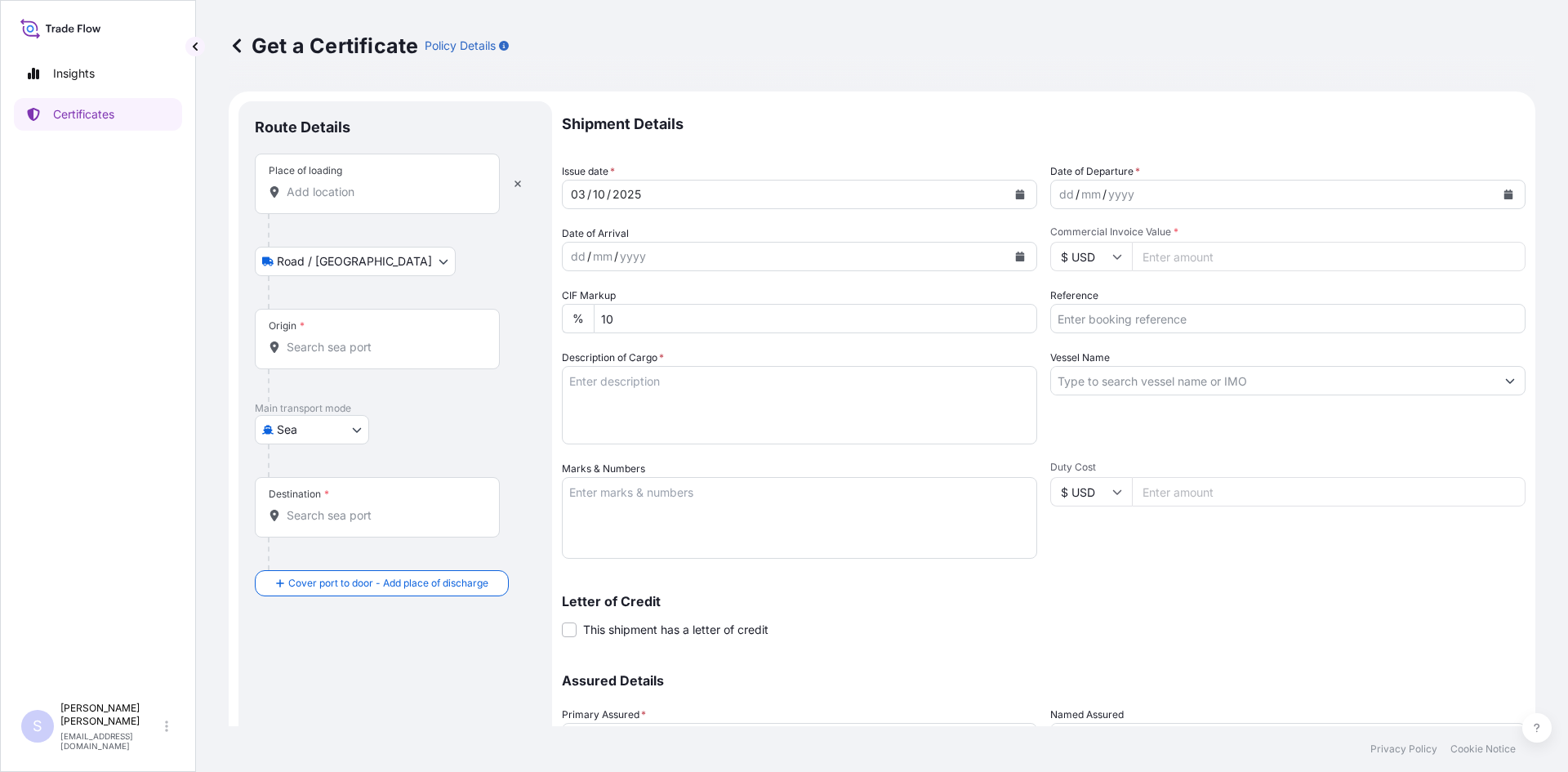
click at [342, 188] on input "Place of loading" at bounding box center [383, 191] width 193 height 16
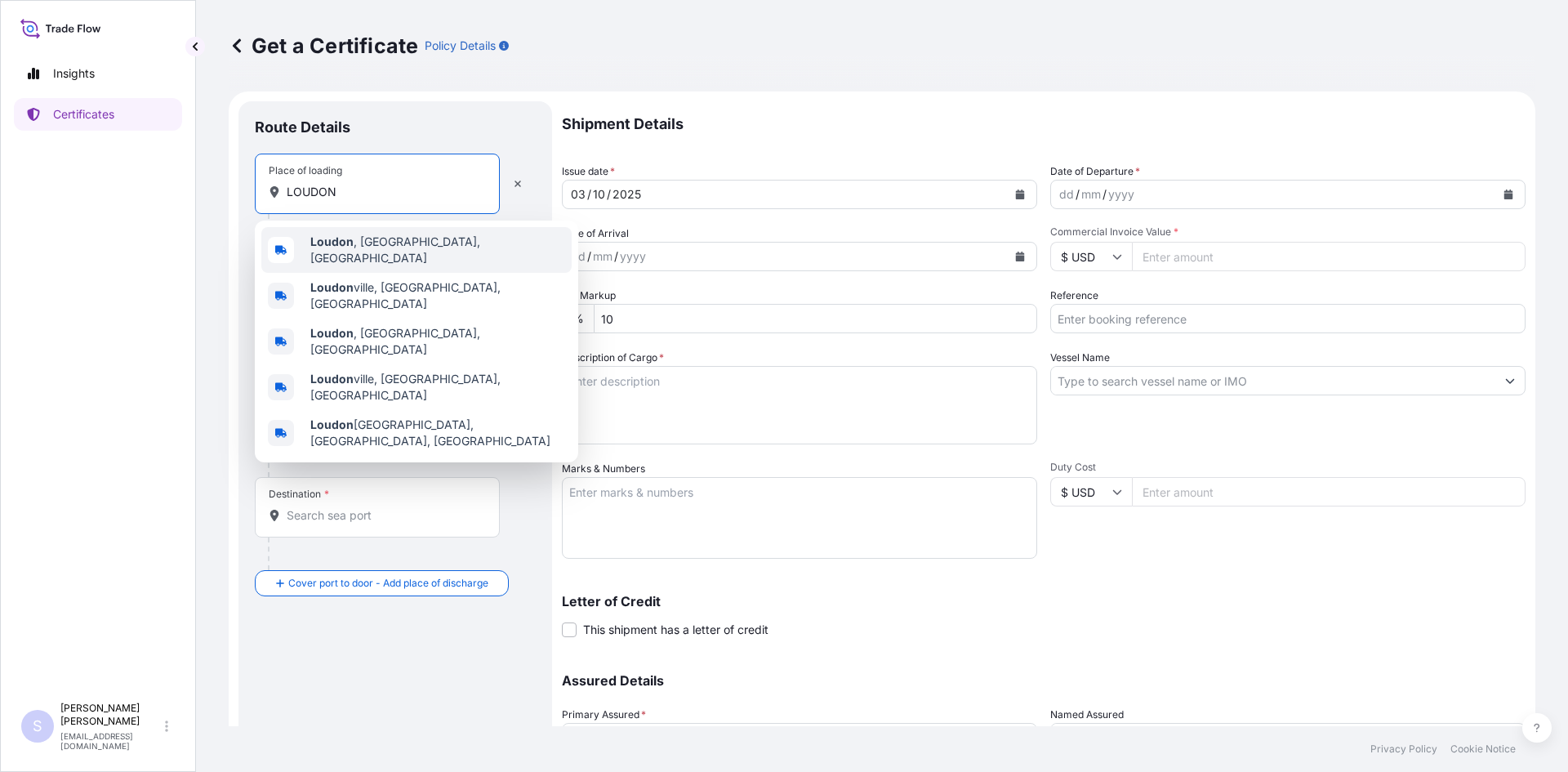
click at [359, 229] on div "[GEOGRAPHIC_DATA] , [GEOGRAPHIC_DATA], [GEOGRAPHIC_DATA]" at bounding box center [416, 249] width 310 height 46
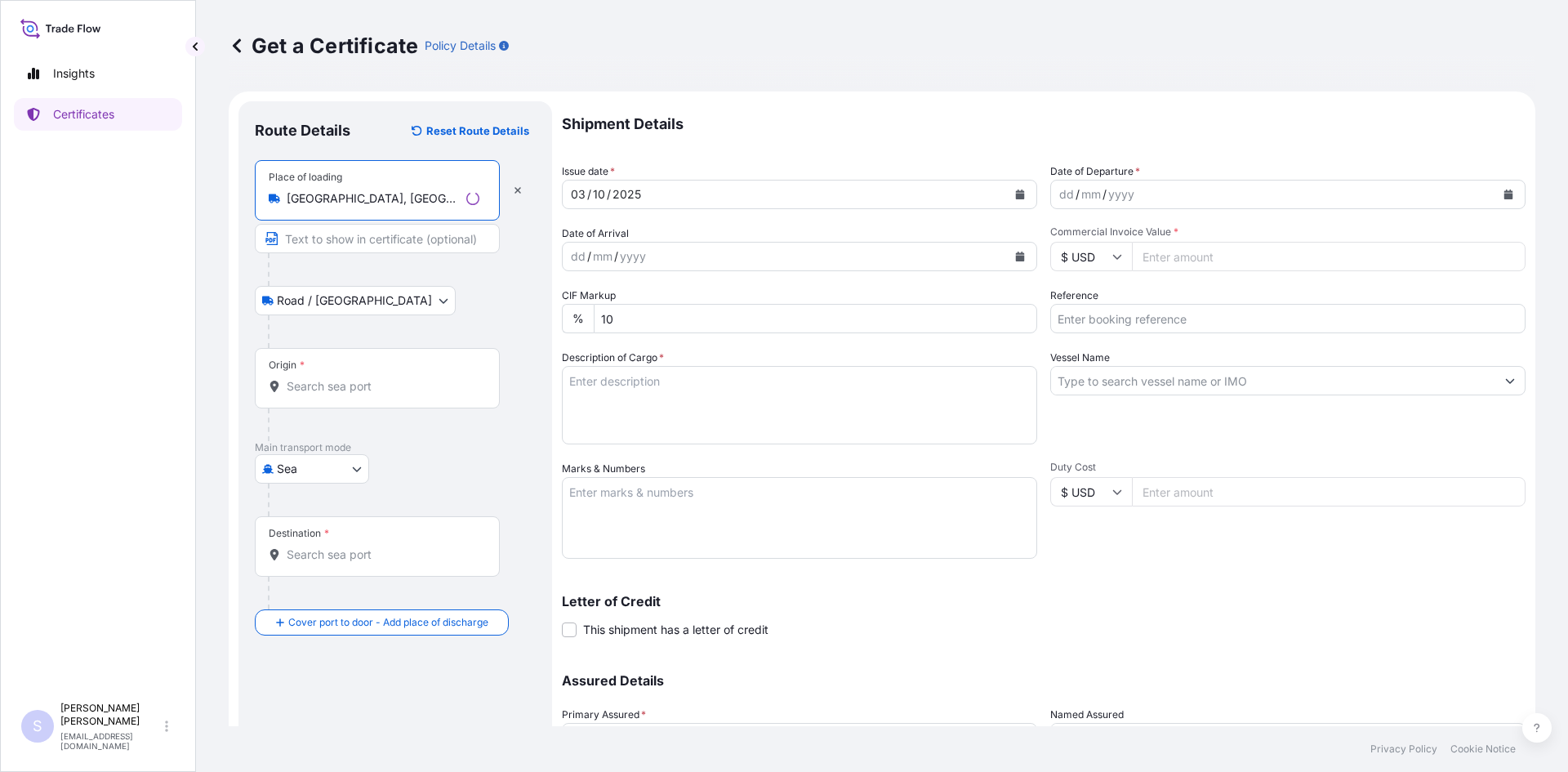
type input "[GEOGRAPHIC_DATA], [GEOGRAPHIC_DATA], [GEOGRAPHIC_DATA]"
click at [374, 378] on input "Origin *" at bounding box center [383, 386] width 193 height 16
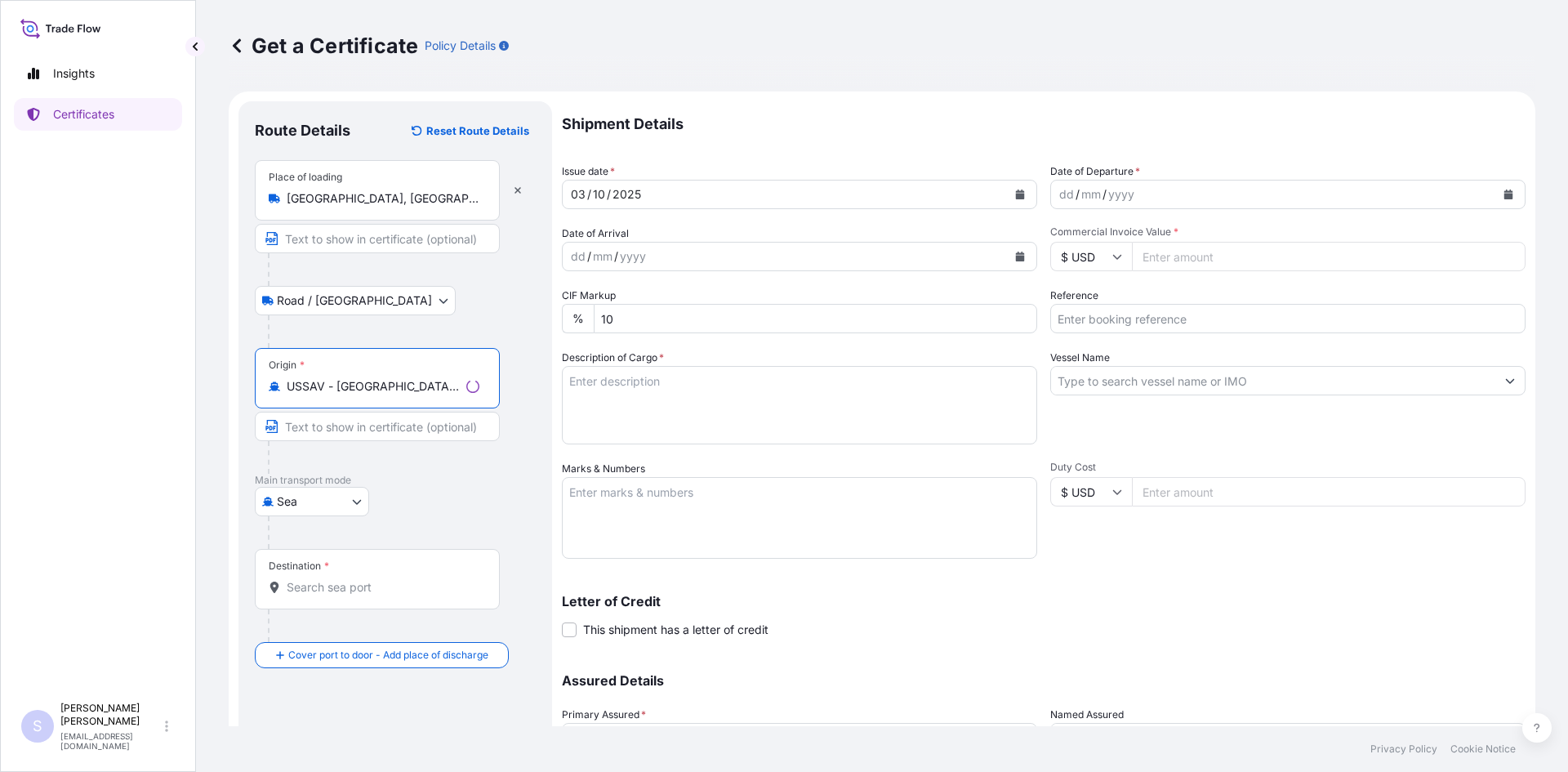
type input "USSAV - [GEOGRAPHIC_DATA], [GEOGRAPHIC_DATA]"
click at [361, 581] on input "Destination *" at bounding box center [383, 587] width 193 height 16
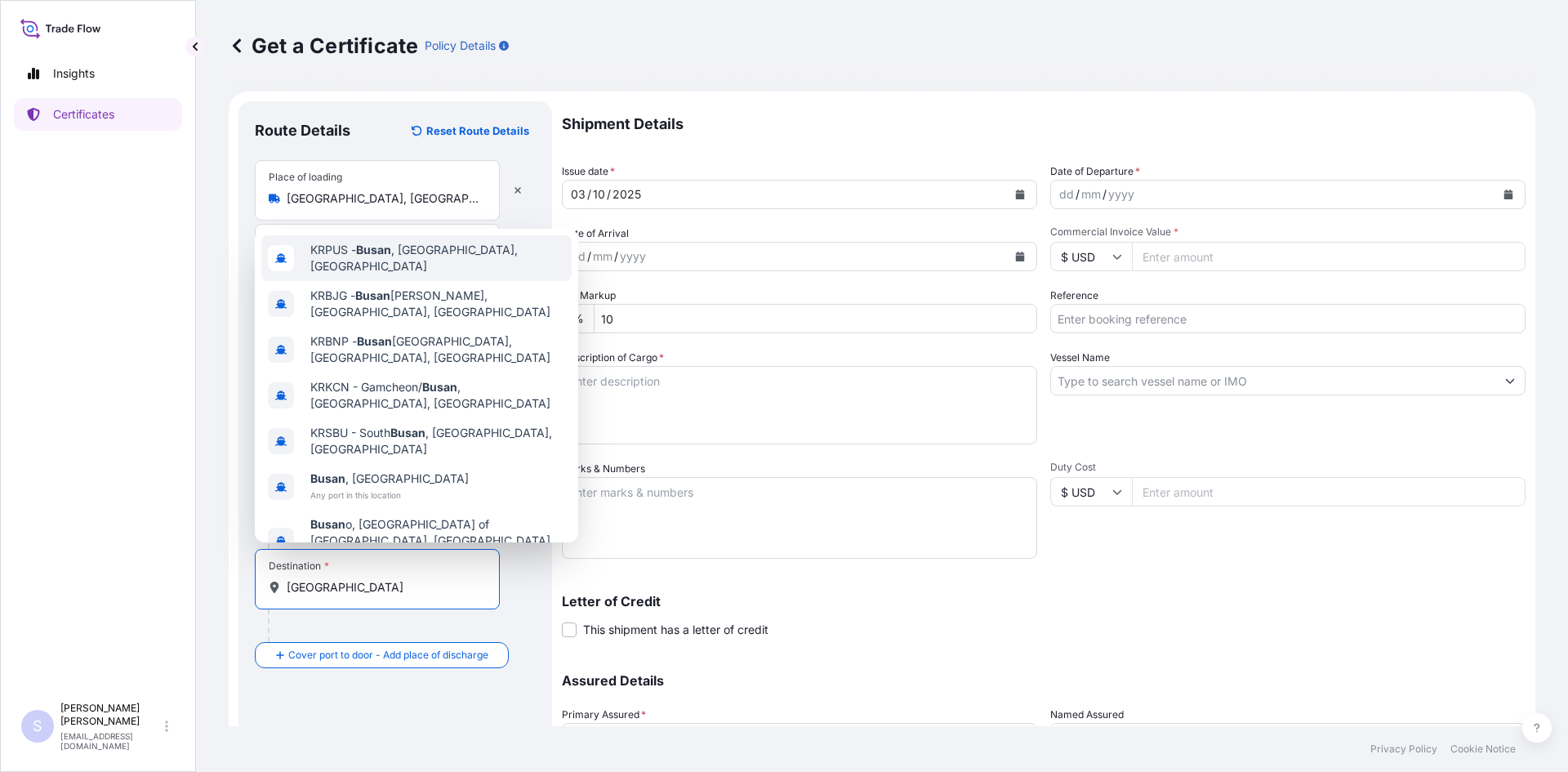
click at [437, 277] on div "KRPUS - [GEOGRAPHIC_DATA] , [GEOGRAPHIC_DATA], [GEOGRAPHIC_DATA]" at bounding box center [416, 257] width 310 height 46
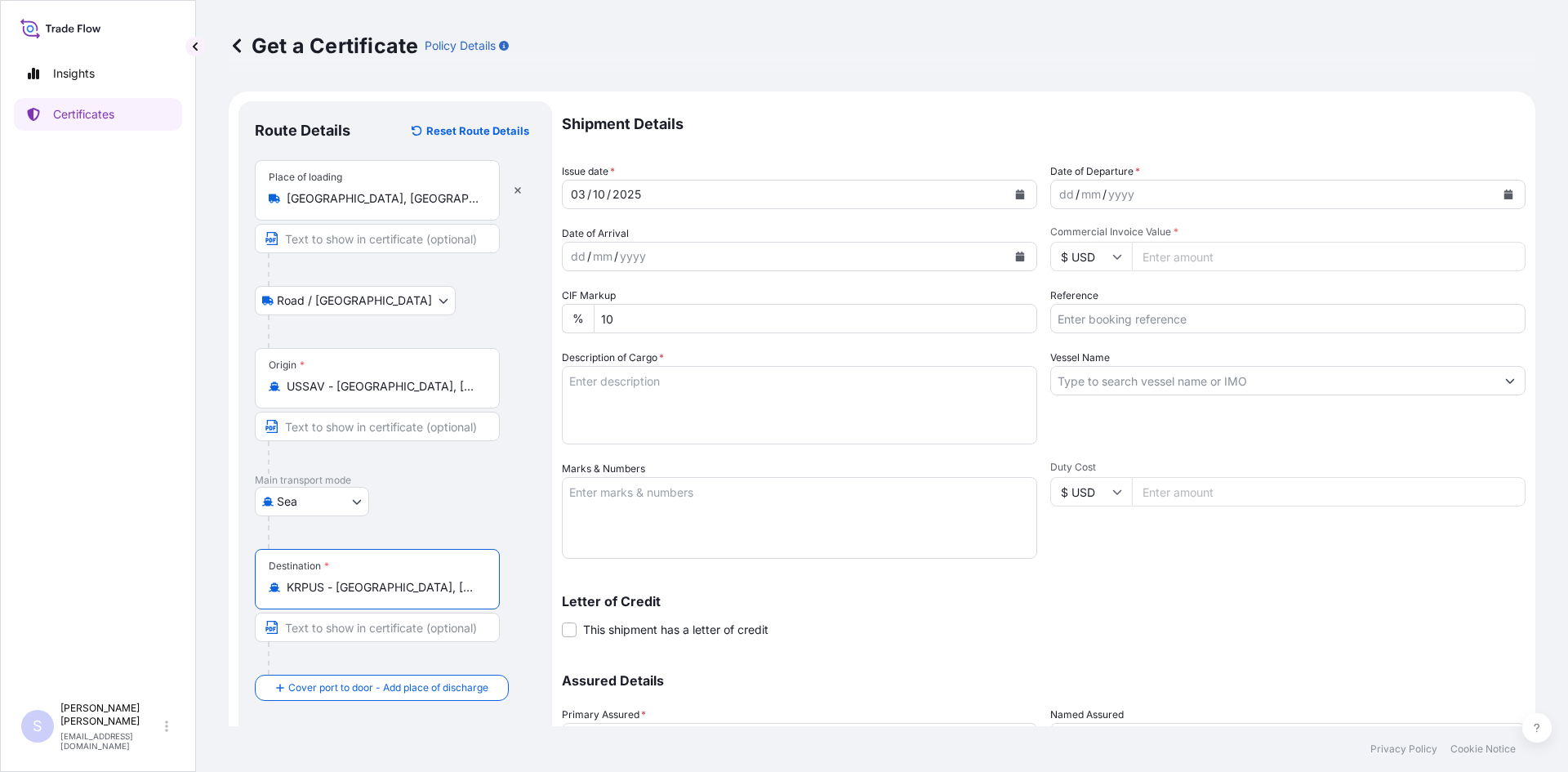
type input "KRPUS - [GEOGRAPHIC_DATA], [GEOGRAPHIC_DATA], [GEOGRAPHIC_DATA]"
click at [775, 198] on icon "Calendar" at bounding box center [1508, 194] width 9 height 10
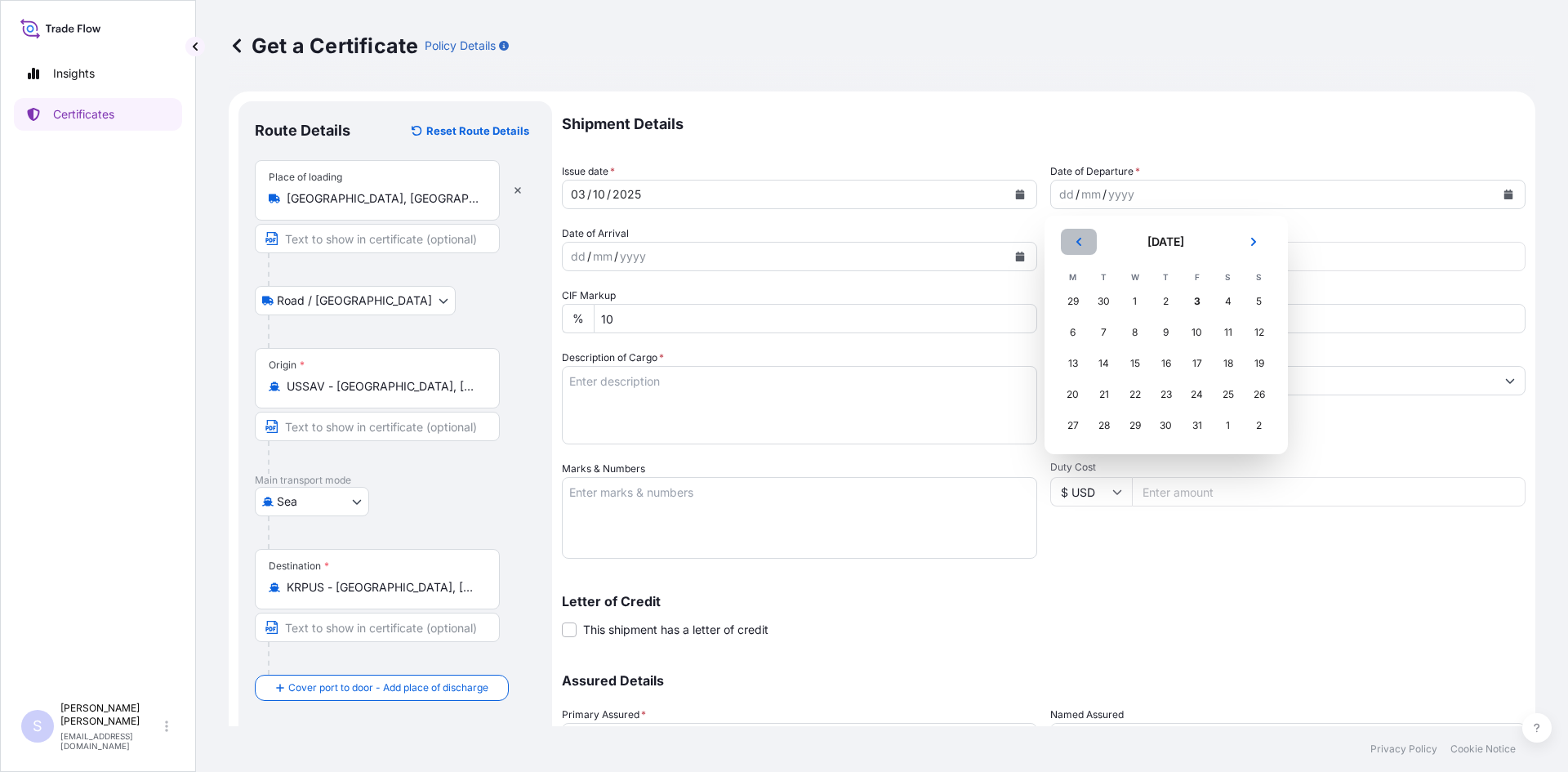
click at [775, 250] on button "Previous" at bounding box center [1078, 241] width 36 height 26
click at [775, 390] on div "22" at bounding box center [1072, 395] width 29 height 29
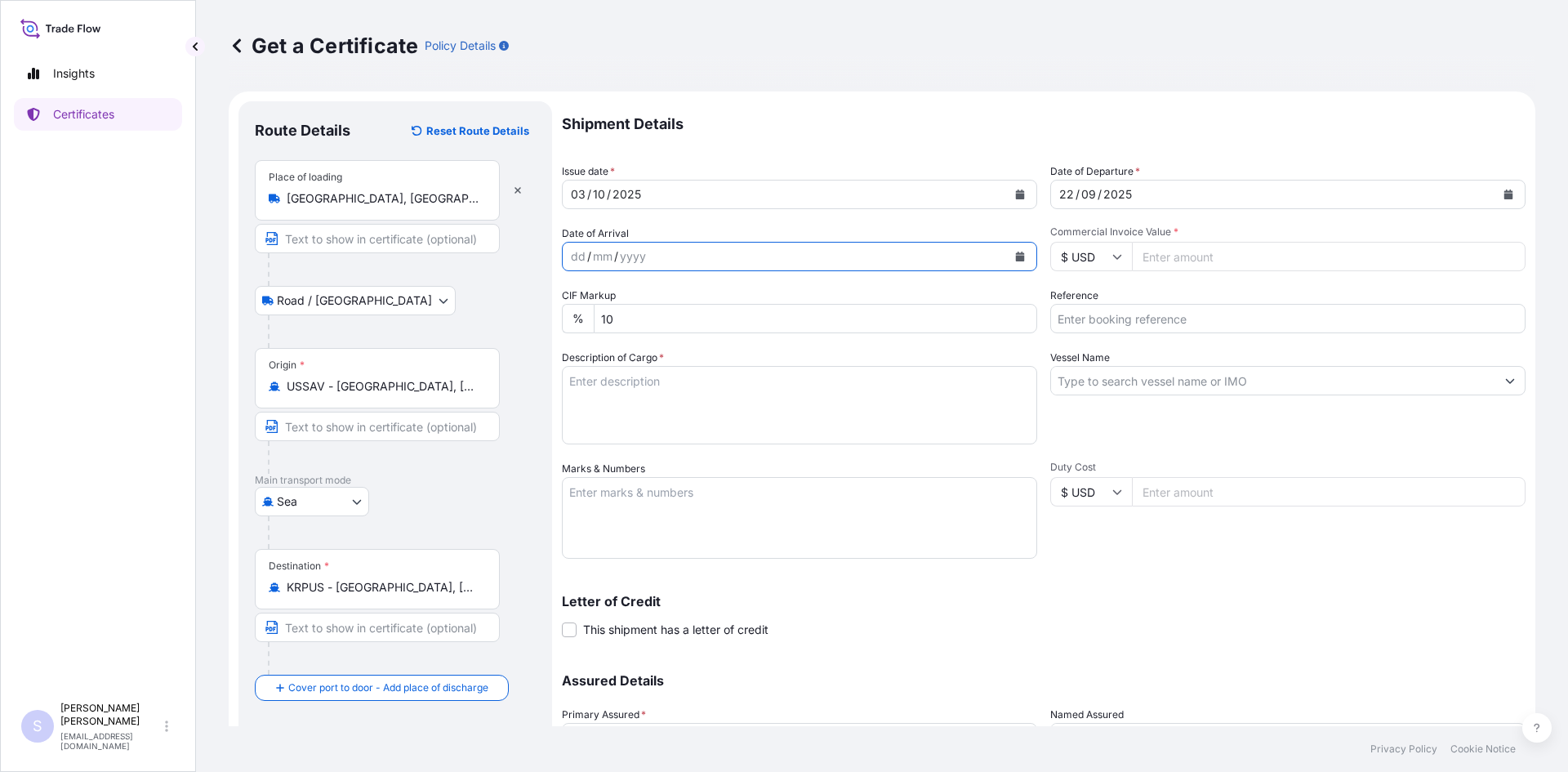
click at [775, 250] on button "Calendar" at bounding box center [1019, 256] width 26 height 26
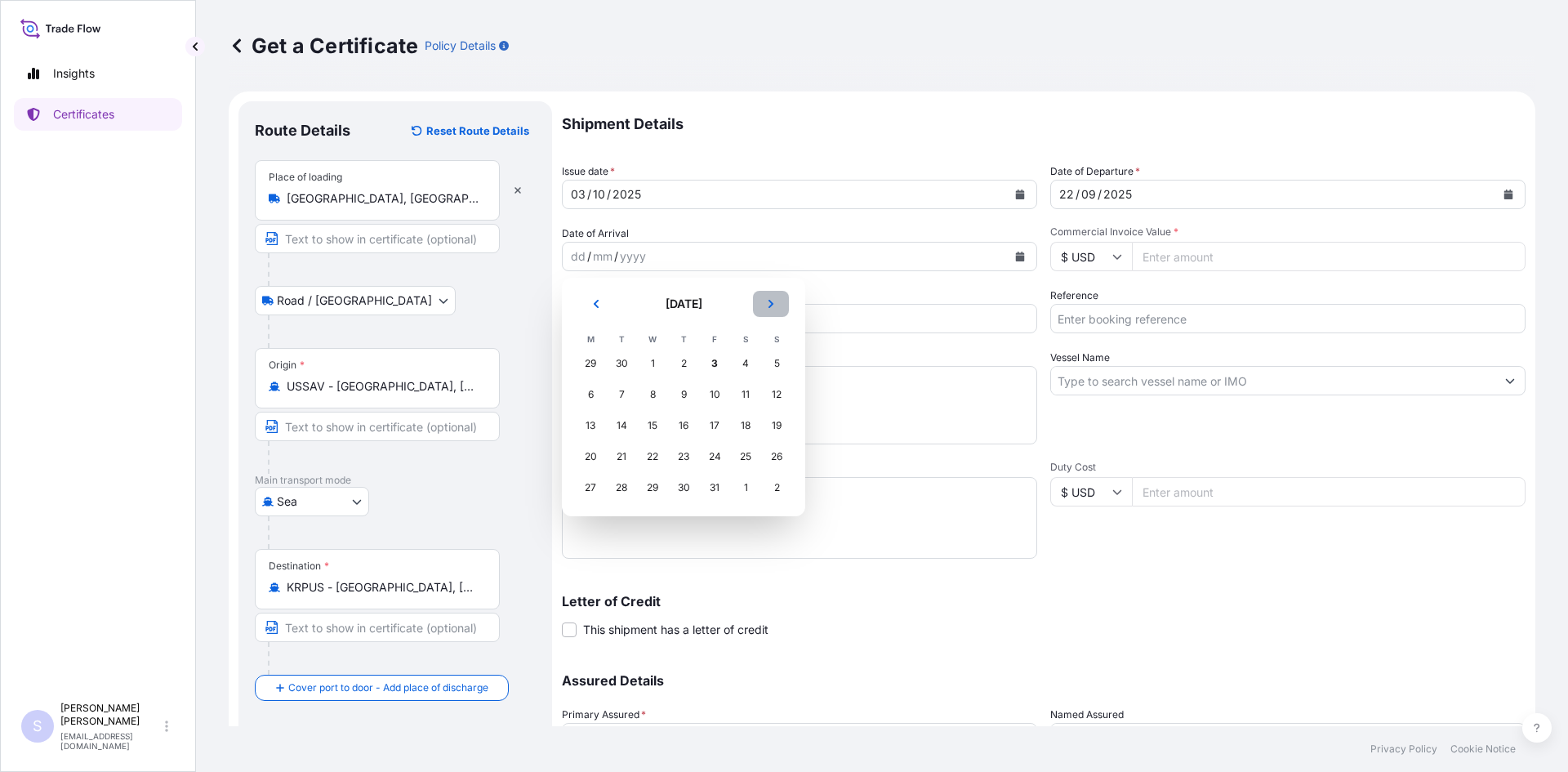
click at [775, 308] on button "Next" at bounding box center [770, 304] width 36 height 26
click at [765, 399] on div "9" at bounding box center [777, 395] width 29 height 29
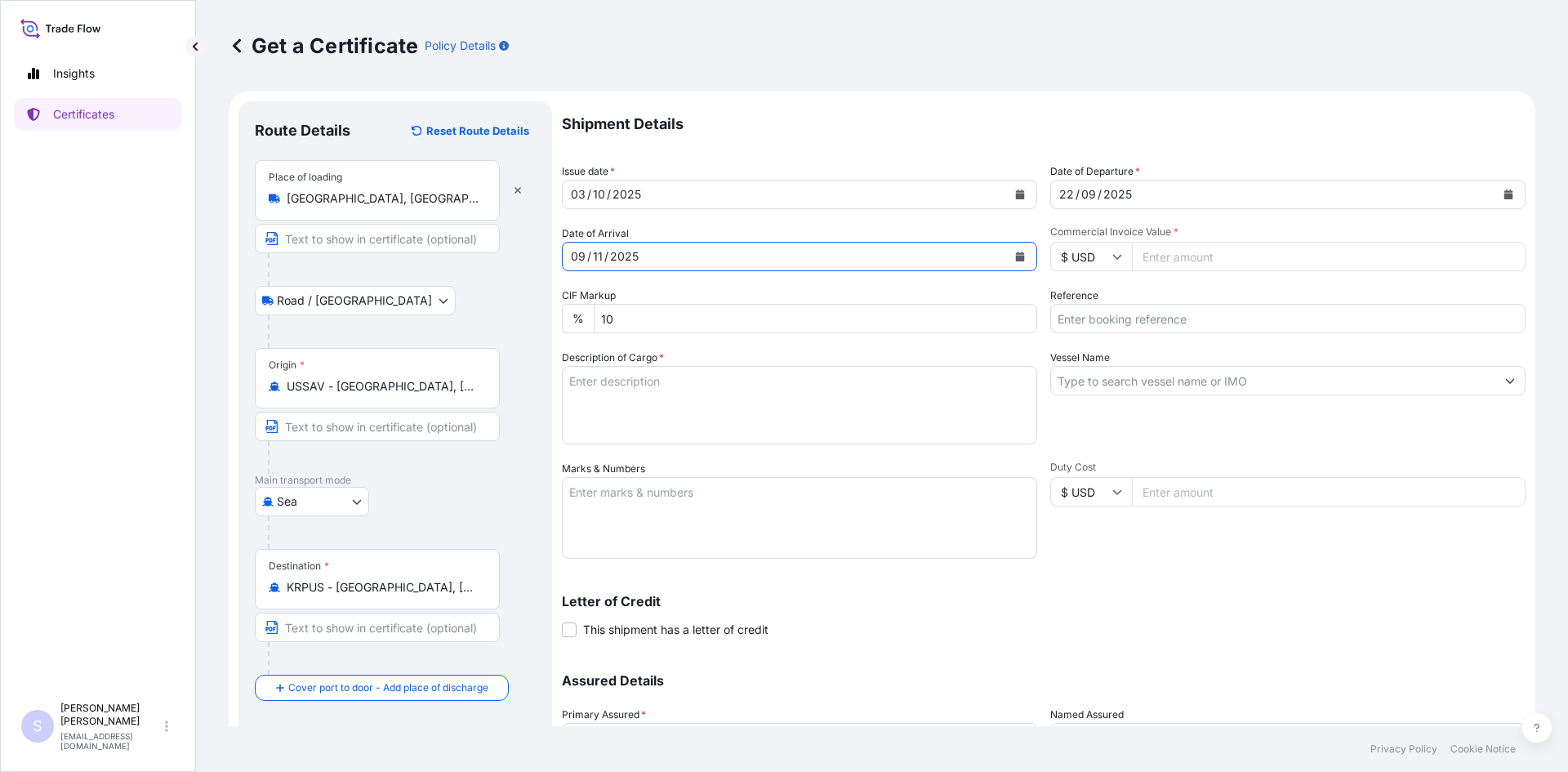
click at [775, 262] on input "Commercial Invoice Value *" at bounding box center [1328, 256] width 394 height 29
click at [775, 251] on input "Commercial Invoice Value *" at bounding box center [1328, 256] width 394 height 29
type input "49680"
type input "2589017-19"
type textarea "54 BAGS KRYSTAR 300 CRYSTALLINE FRUCTOSE"
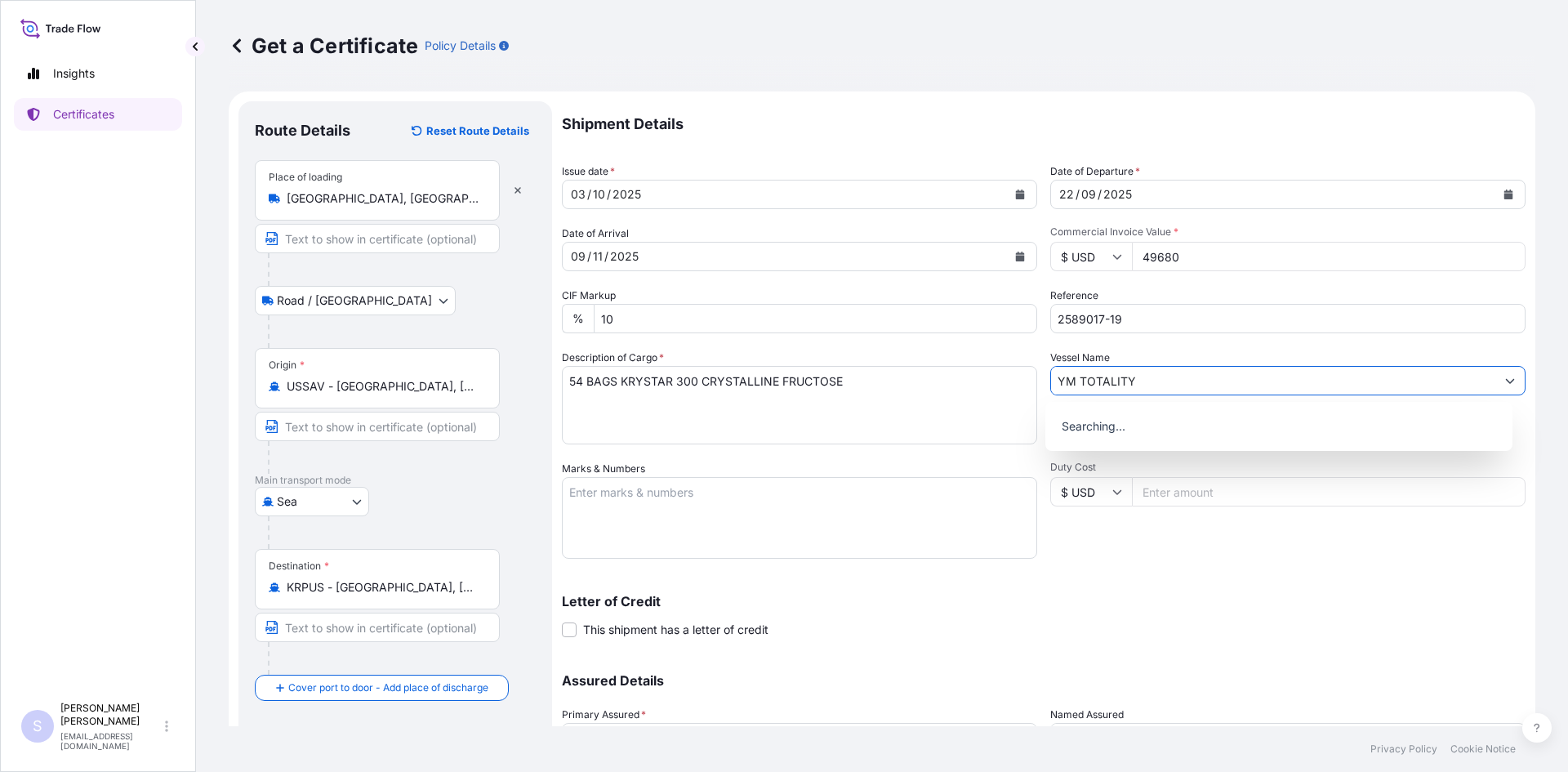
type input "YM TOTALITY"
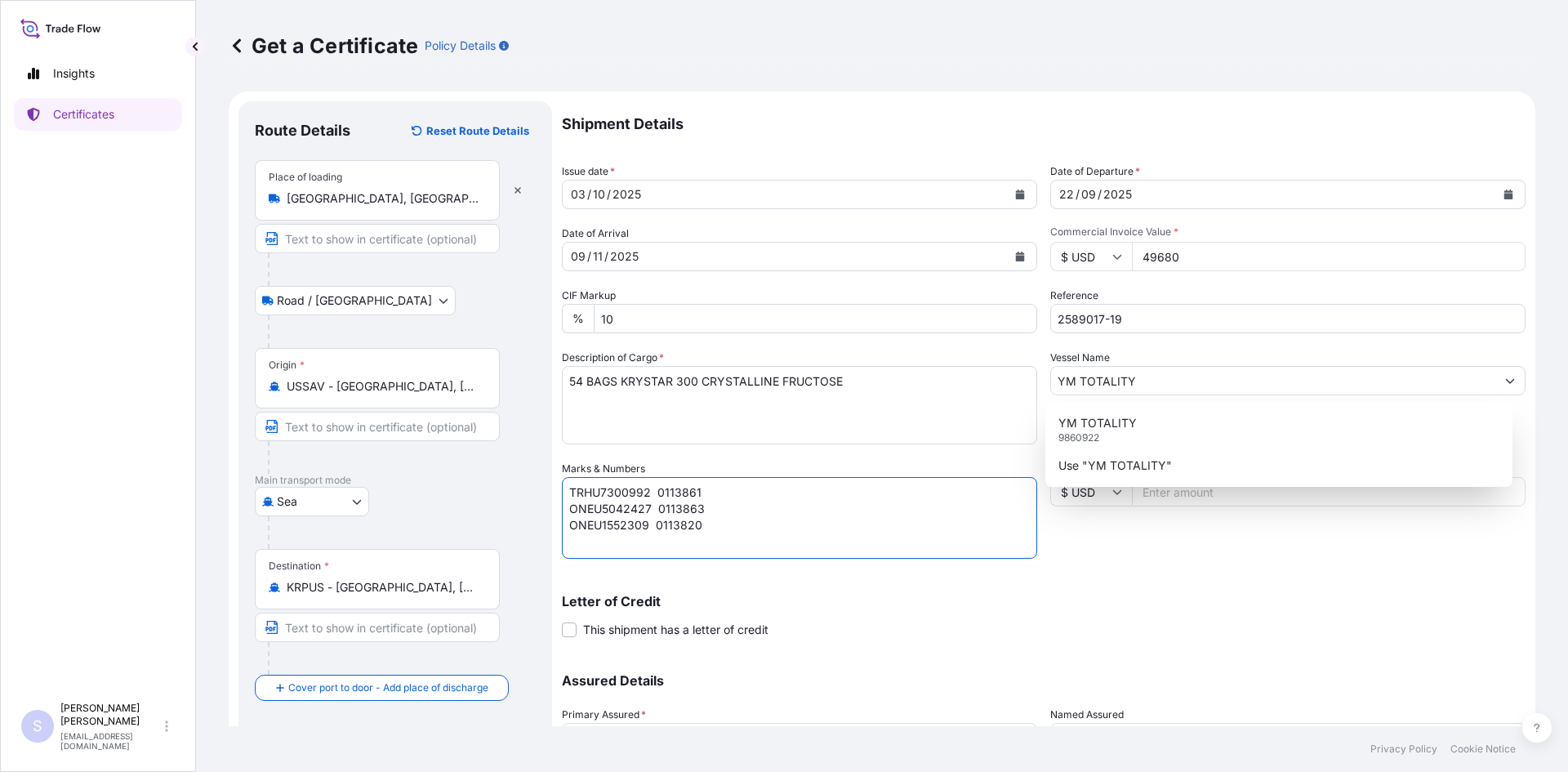
type textarea "TRHU7300992 0113861 ONEU5042427 0113863 ONEU1552309 0113820"
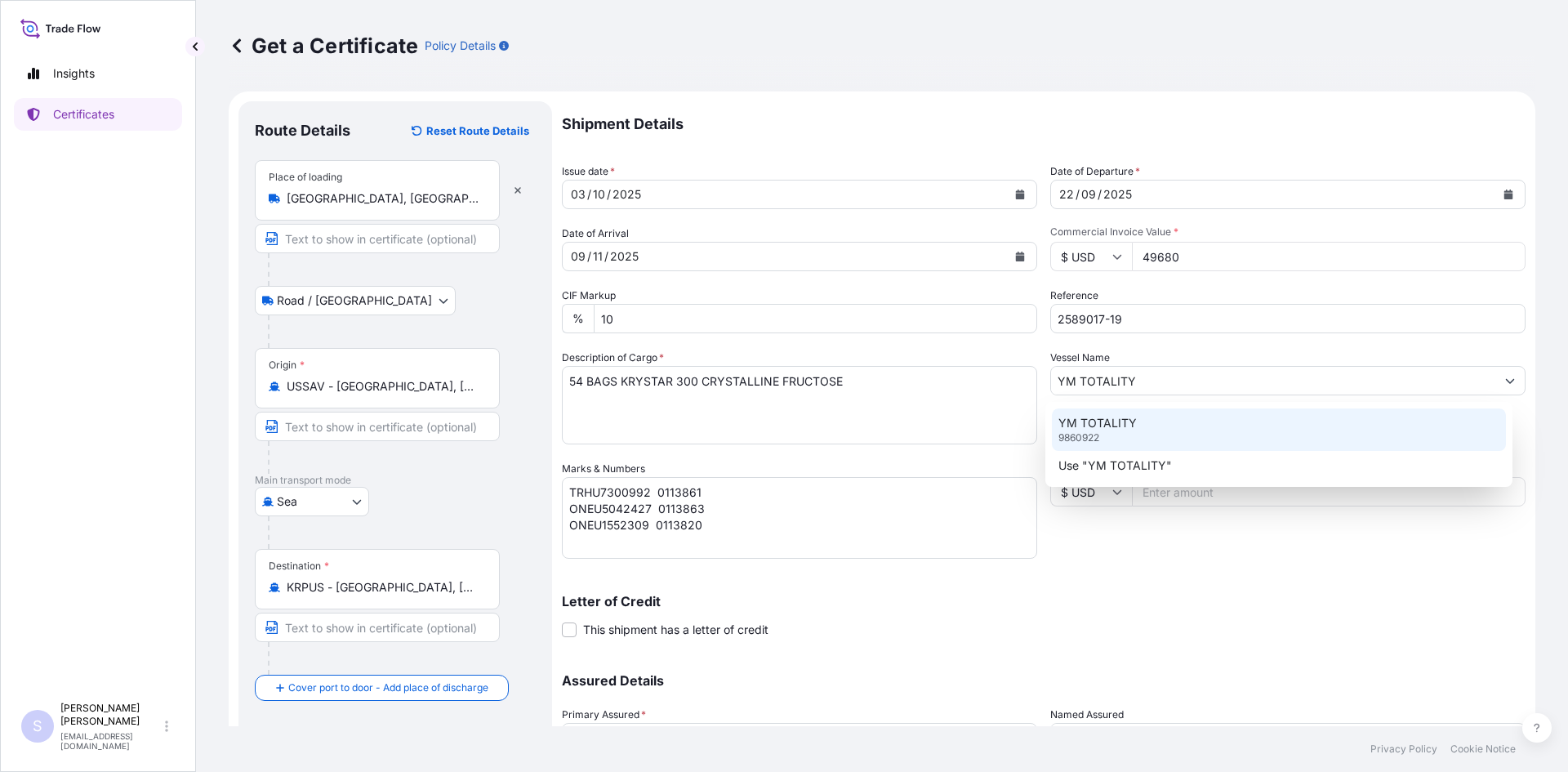
click at [775, 428] on p "YM TOTALITY" at bounding box center [1097, 423] width 79 height 16
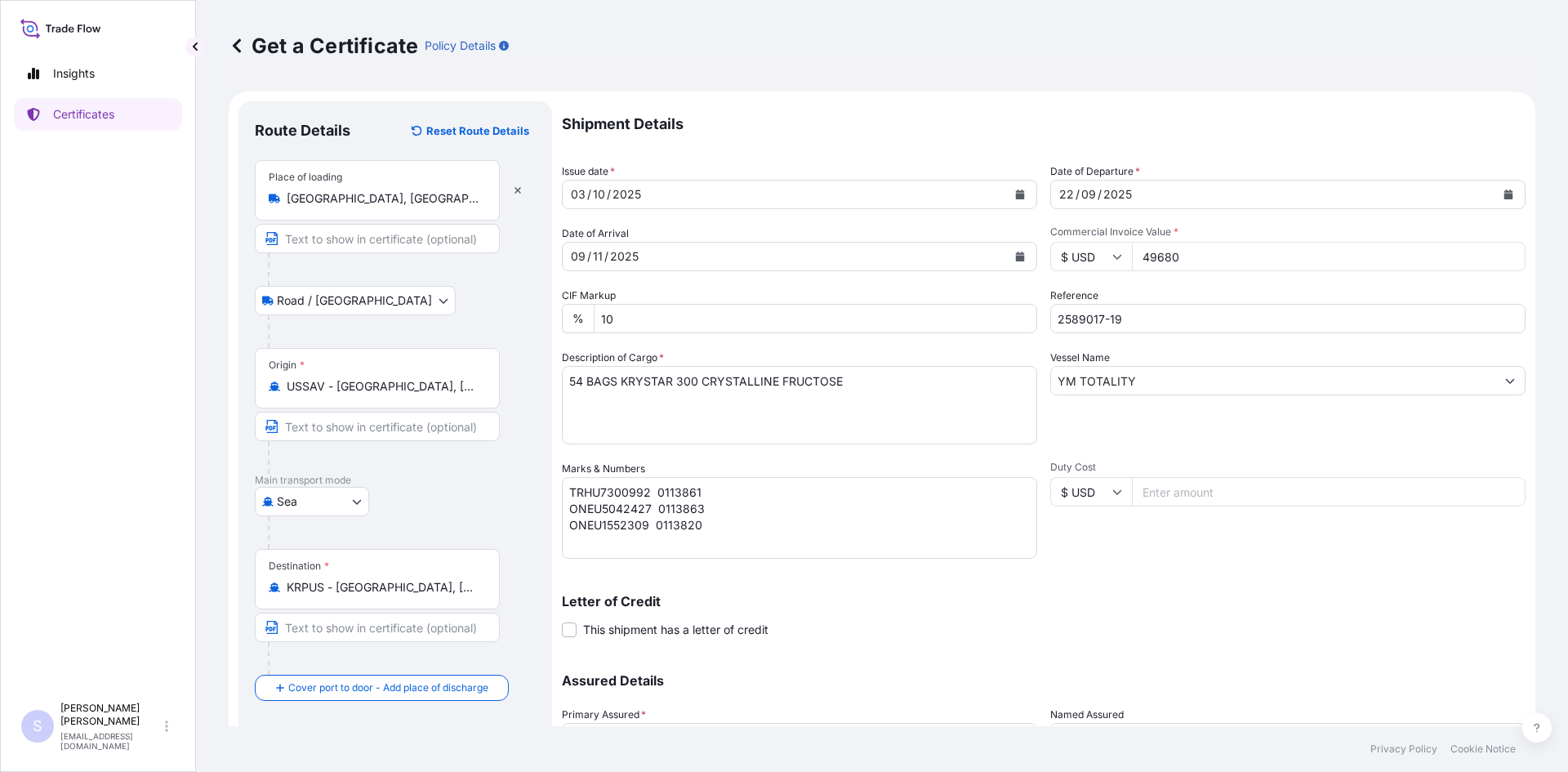
click at [775, 615] on div "Letter of Credit This shipment has a letter of credit Letter of credit * Letter…" at bounding box center [1043, 616] width 964 height 44
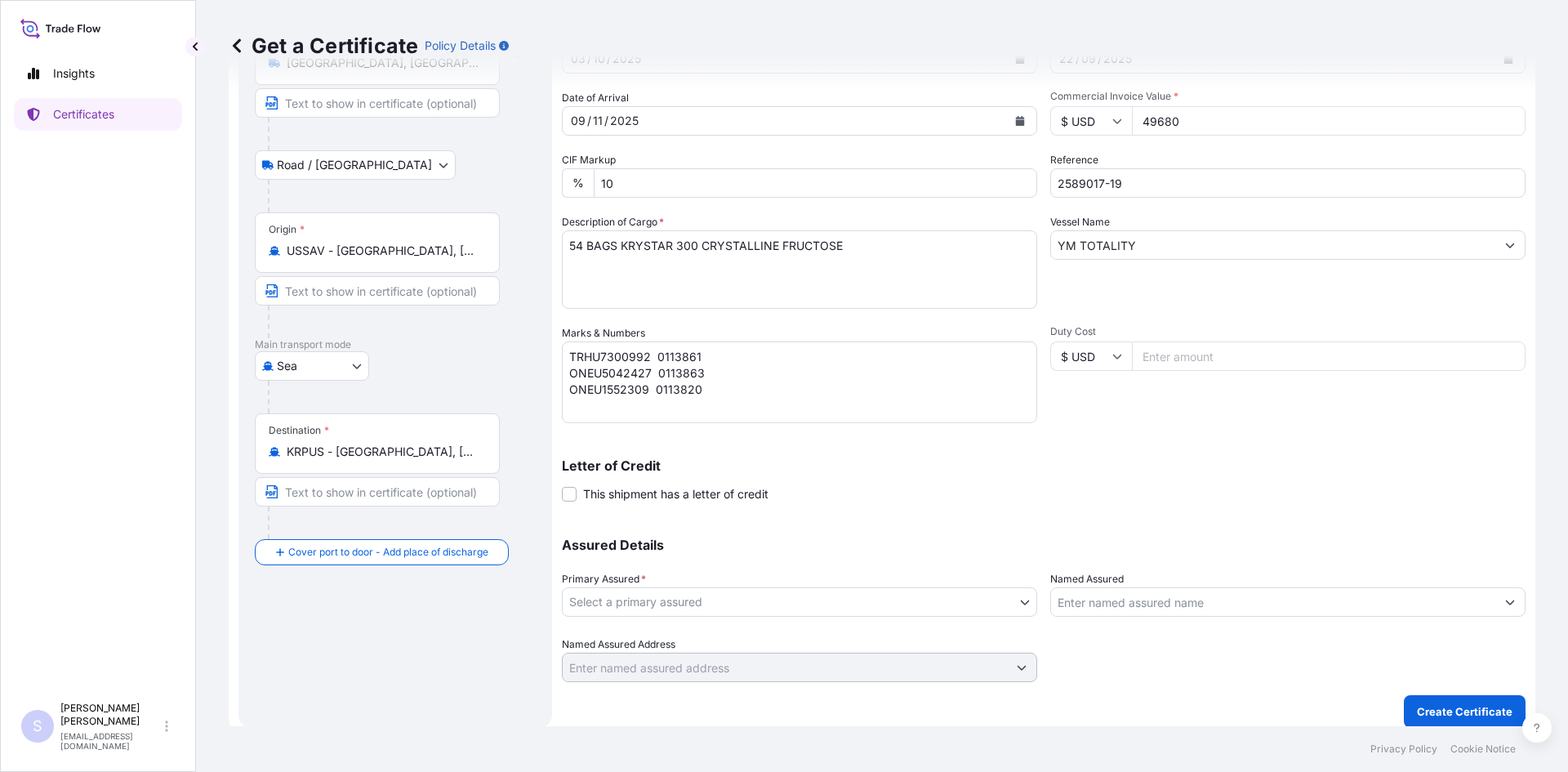
scroll to position [147, 0]
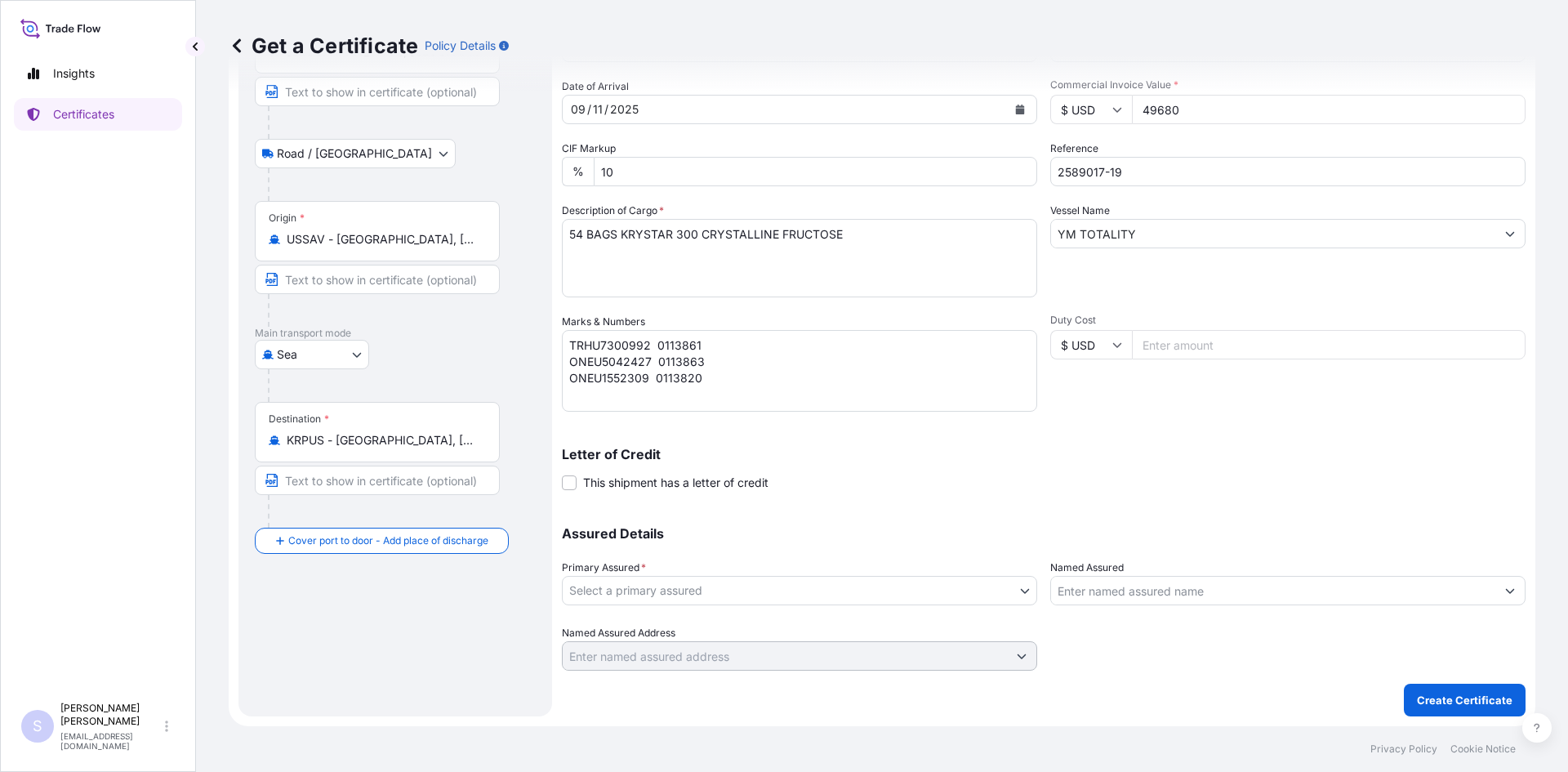
click at [775, 596] on body "Insights Certificates S [PERSON_NAME] [EMAIL_ADDRESS][DOMAIN_NAME] Get a Certif…" at bounding box center [784, 386] width 1568 height 772
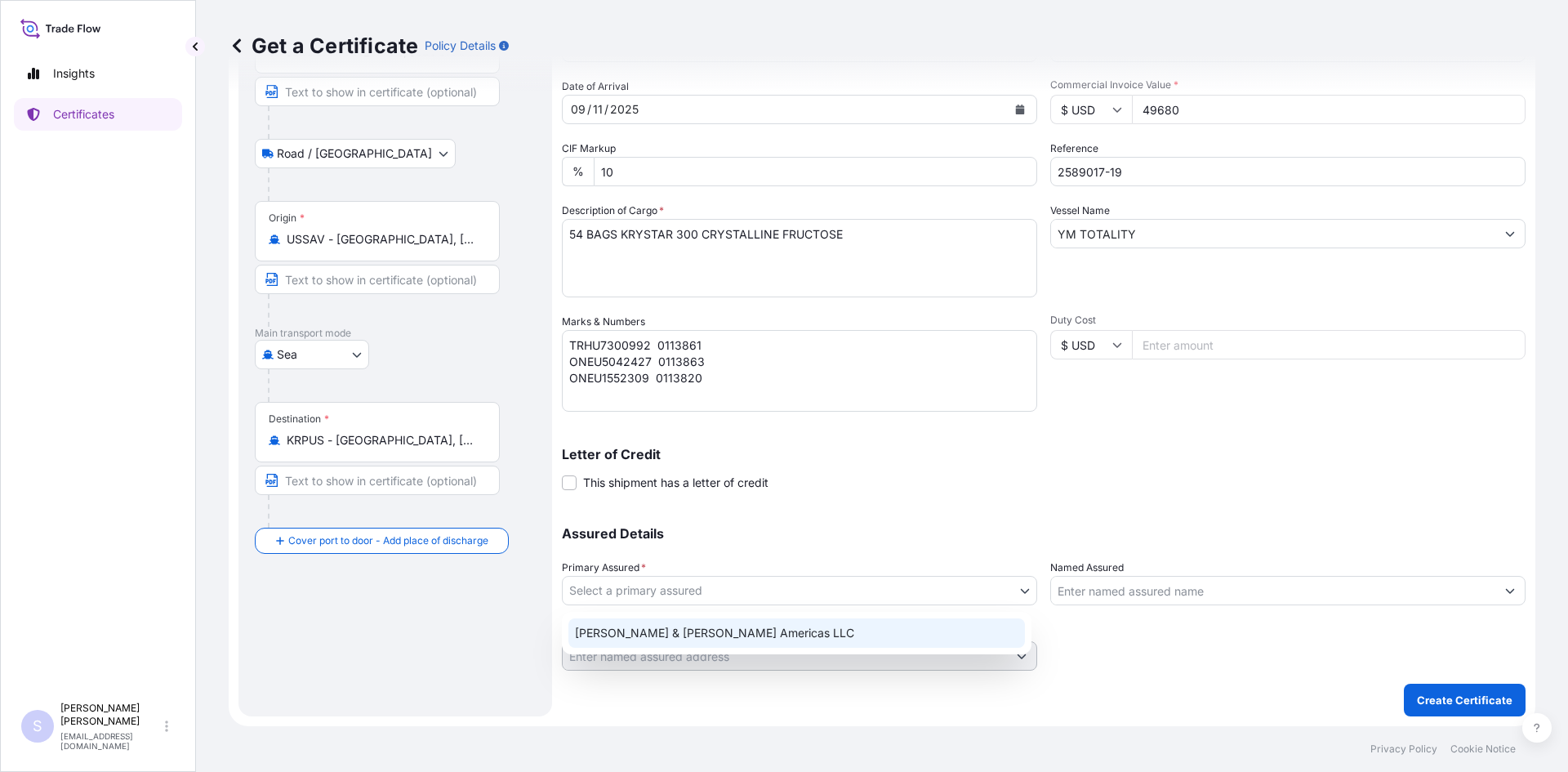
click at [775, 633] on div "[PERSON_NAME] & [PERSON_NAME] Americas LLC" at bounding box center [796, 632] width 457 height 29
select select "31658"
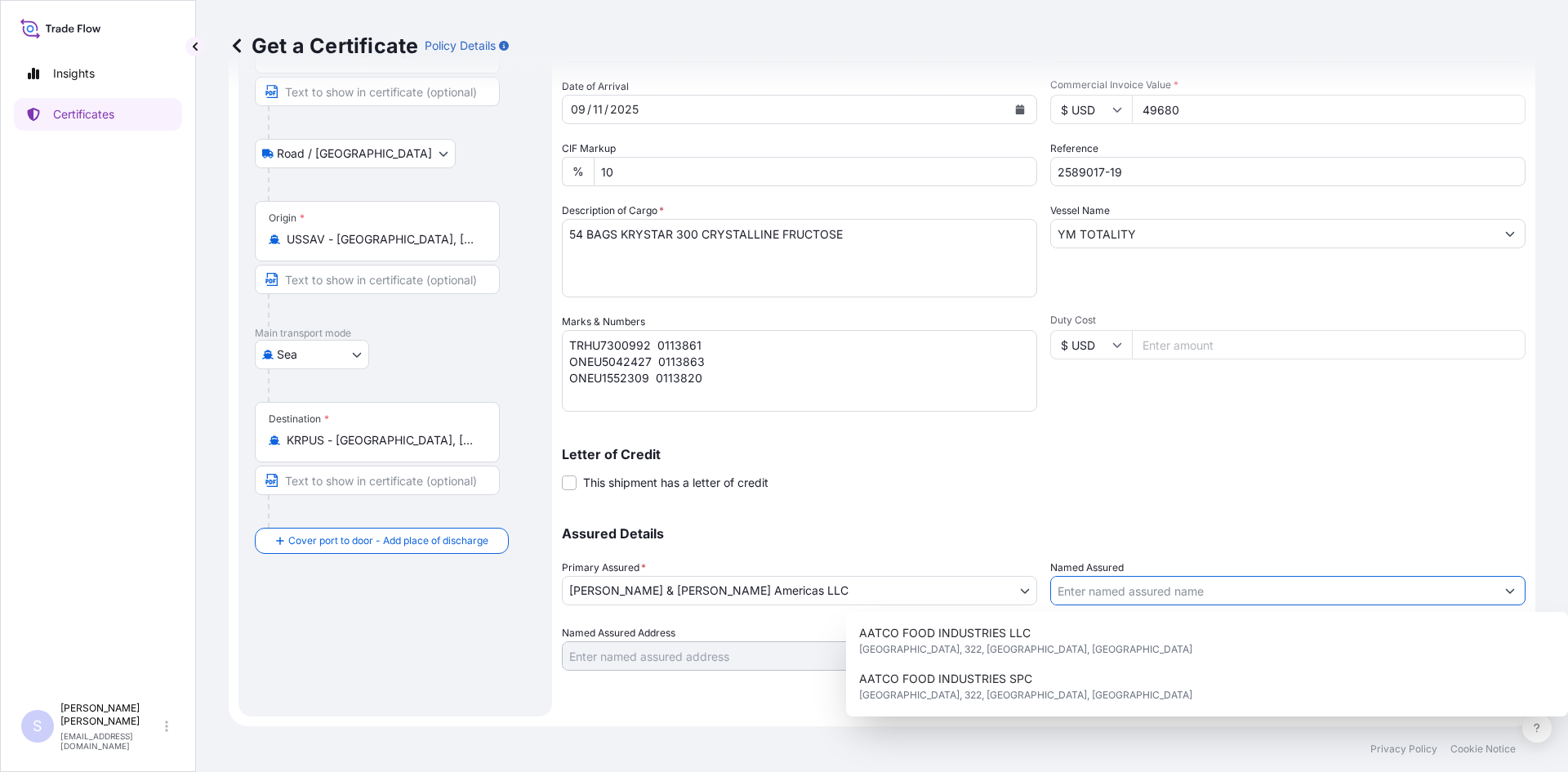
click at [775, 593] on input "Named Assured" at bounding box center [1273, 591] width 444 height 29
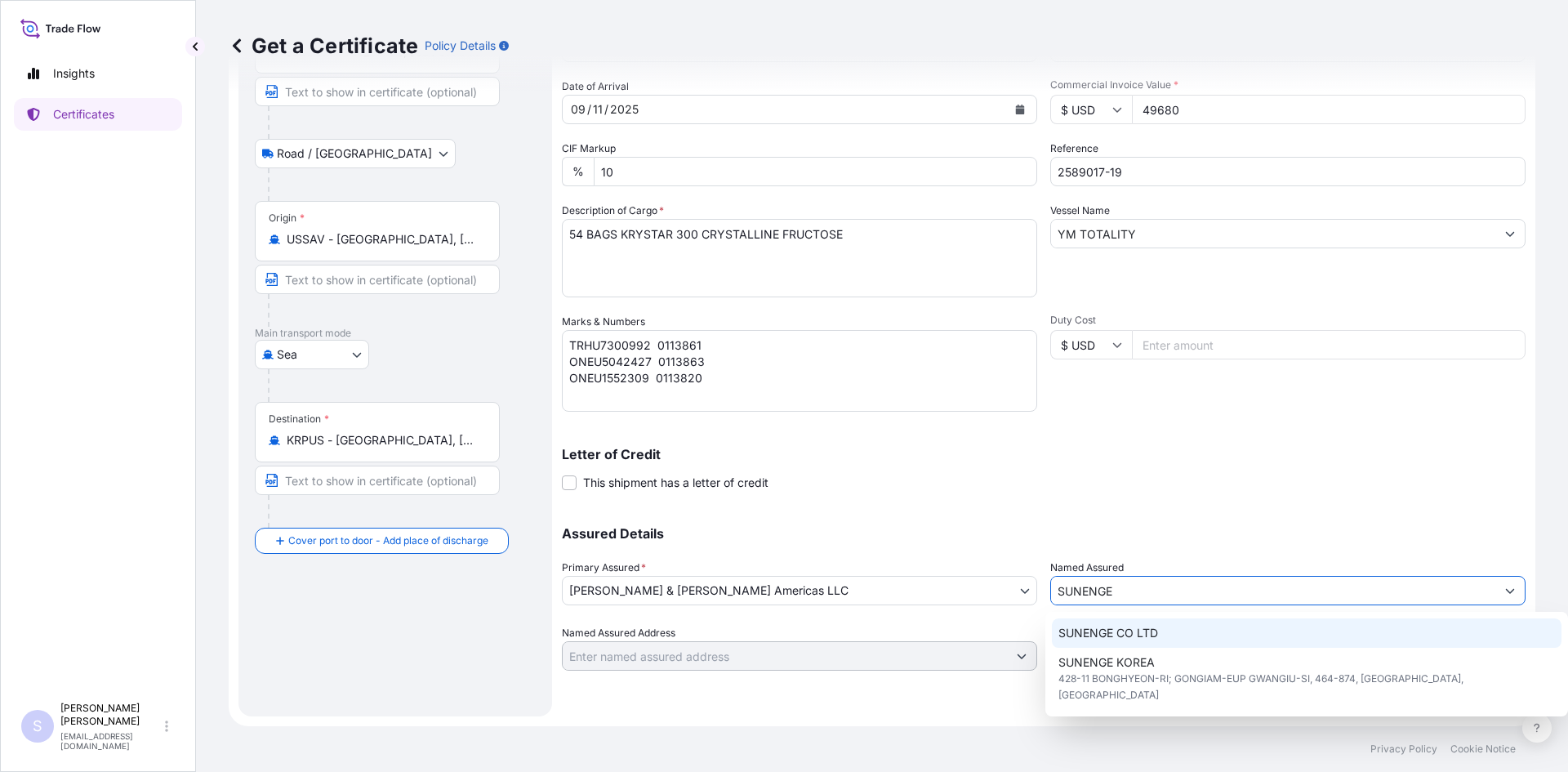
click at [775, 638] on div "SUNENGE CO LTD" at bounding box center [1306, 632] width 510 height 29
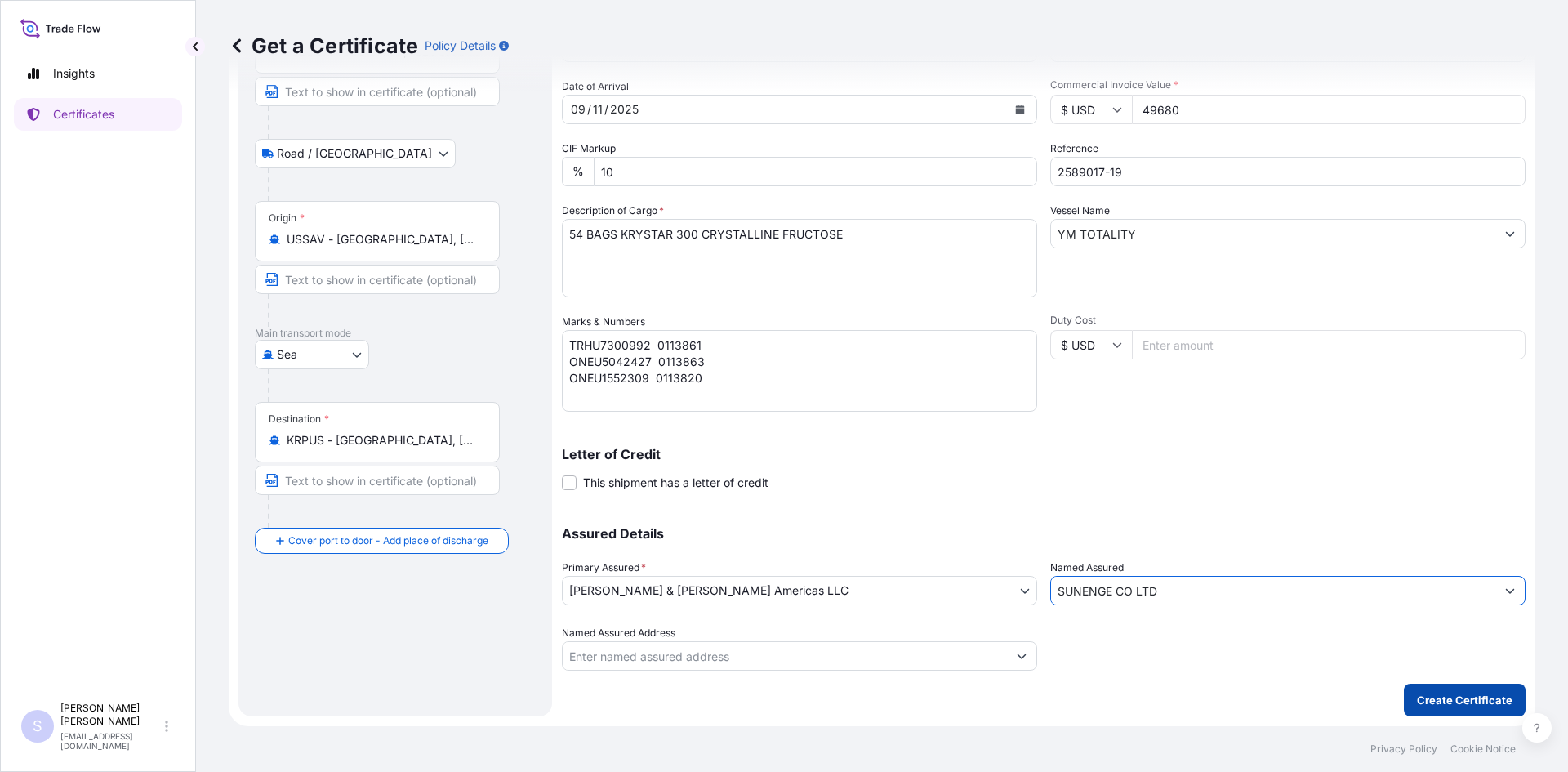
type input "SUNENGE CO LTD"
click at [775, 705] on p "Create Certificate" at bounding box center [1464, 699] width 96 height 16
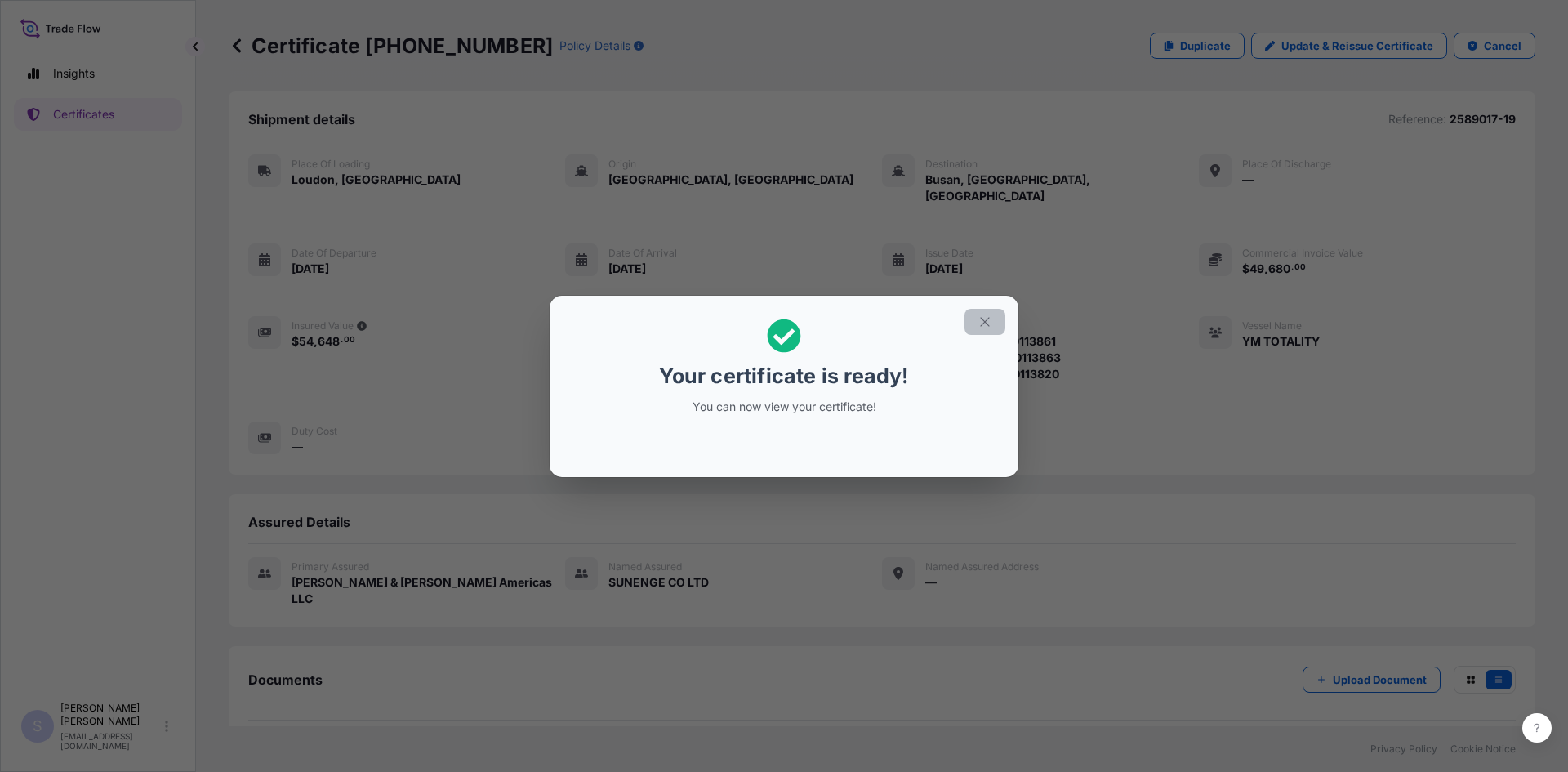
click at [775, 325] on icon "button" at bounding box center [984, 321] width 15 height 15
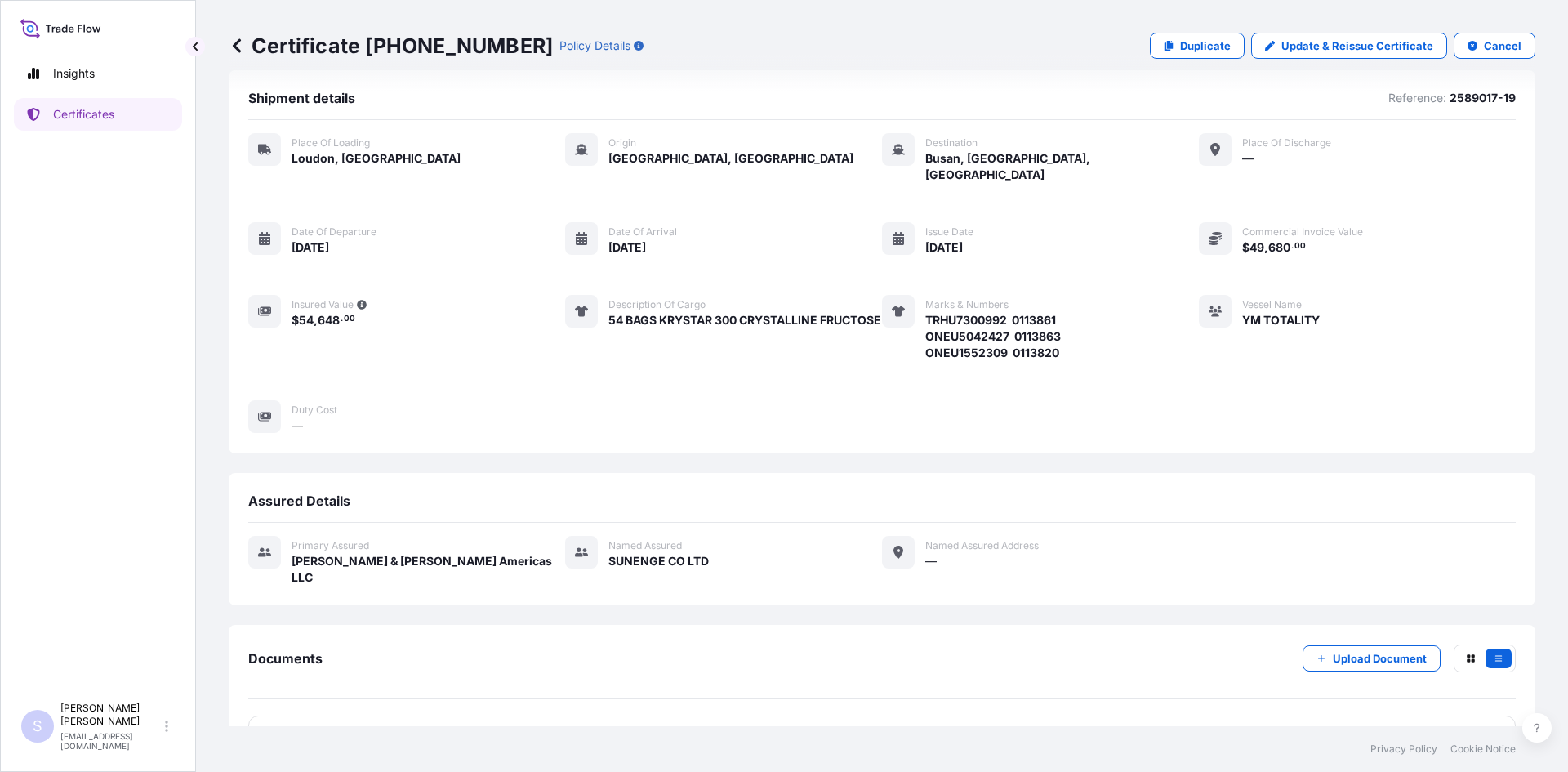
scroll to position [40, 0]
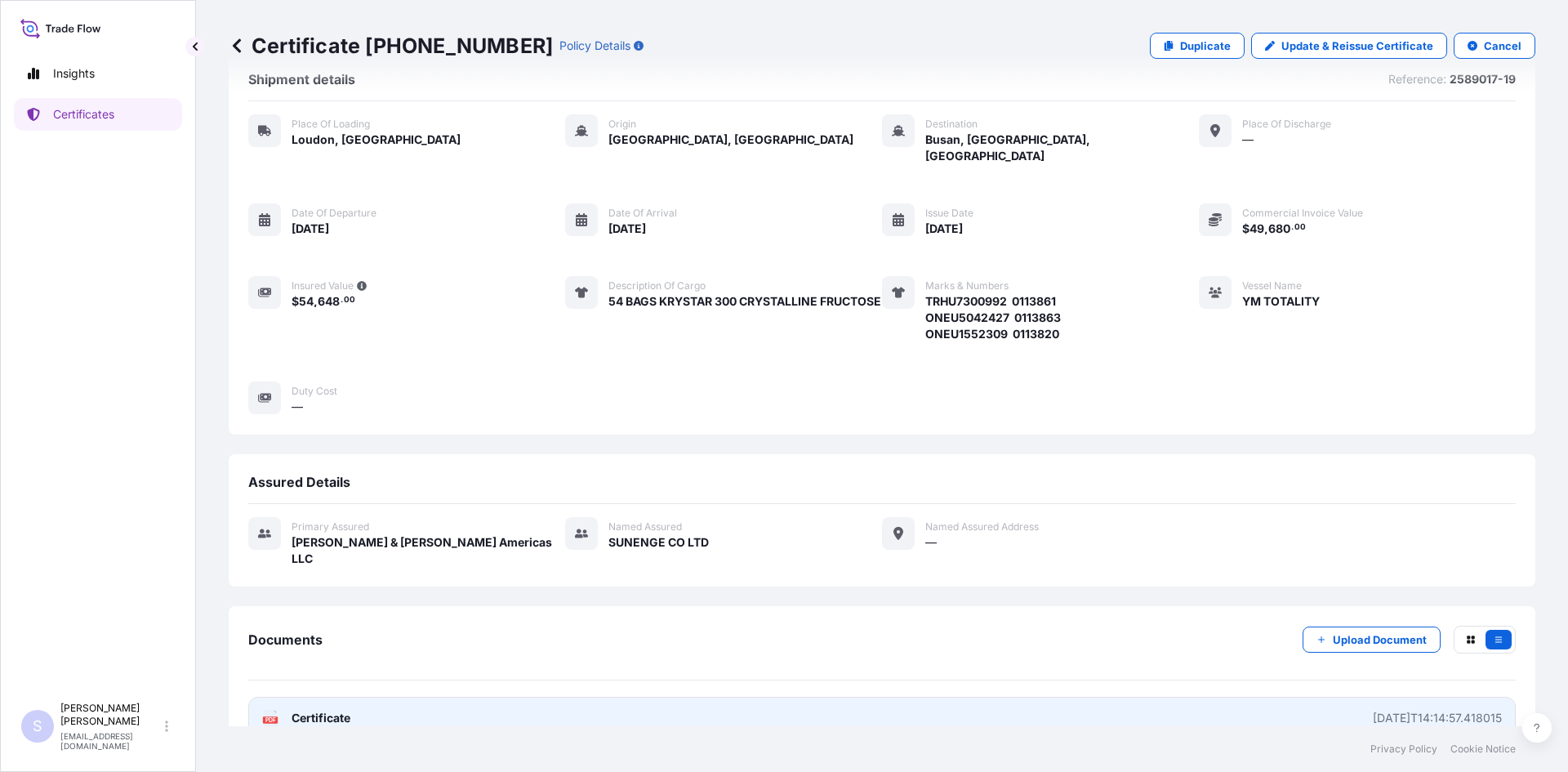
click at [272, 717] on text "PDF" at bounding box center [271, 720] width 11 height 6
